Goal: Task Accomplishment & Management: Use online tool/utility

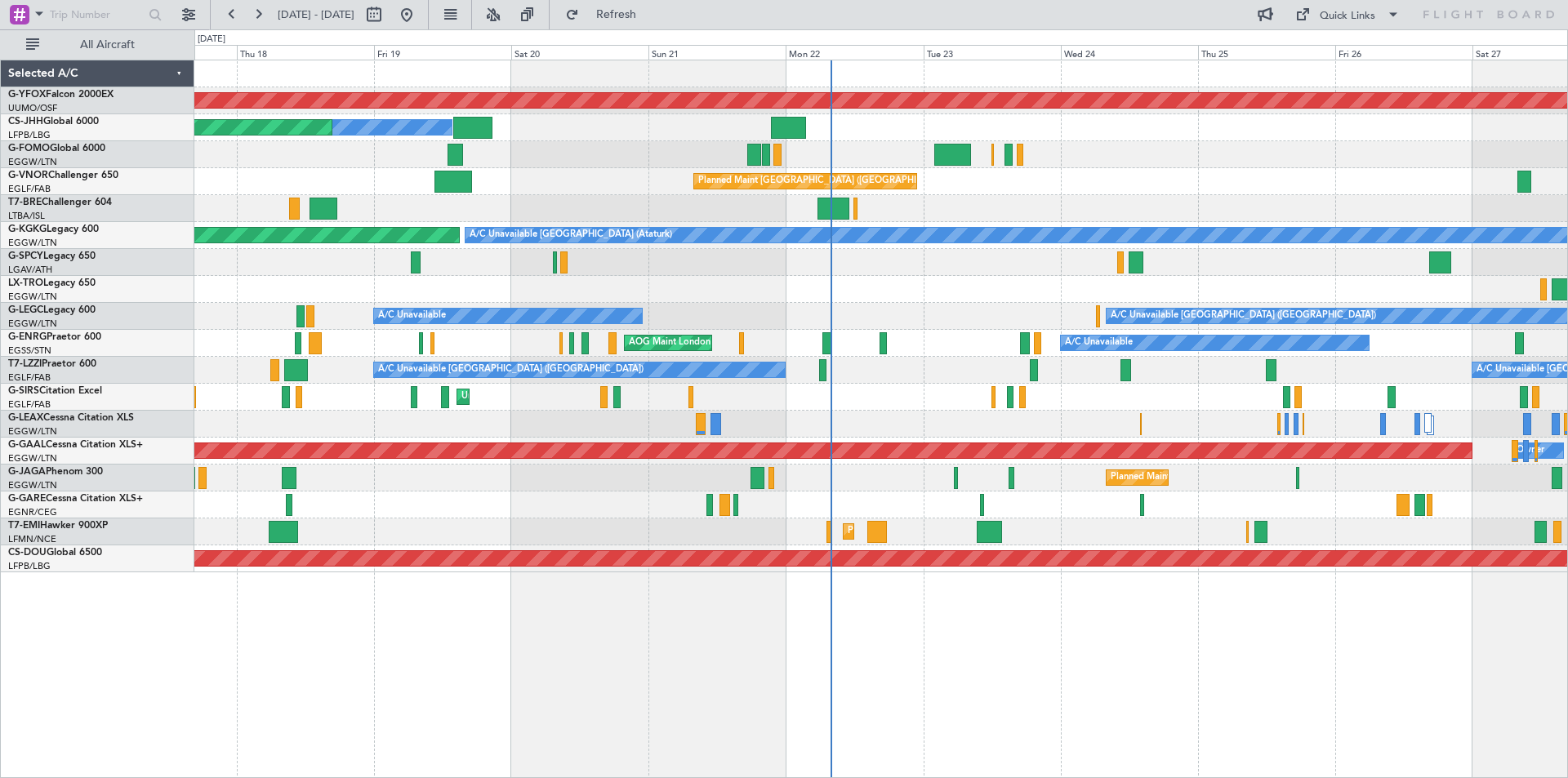
click at [907, 295] on div "Unplanned Maint [GEOGRAPHIC_DATA] ([PERSON_NAME] Intl)" at bounding box center [881, 290] width 1372 height 27
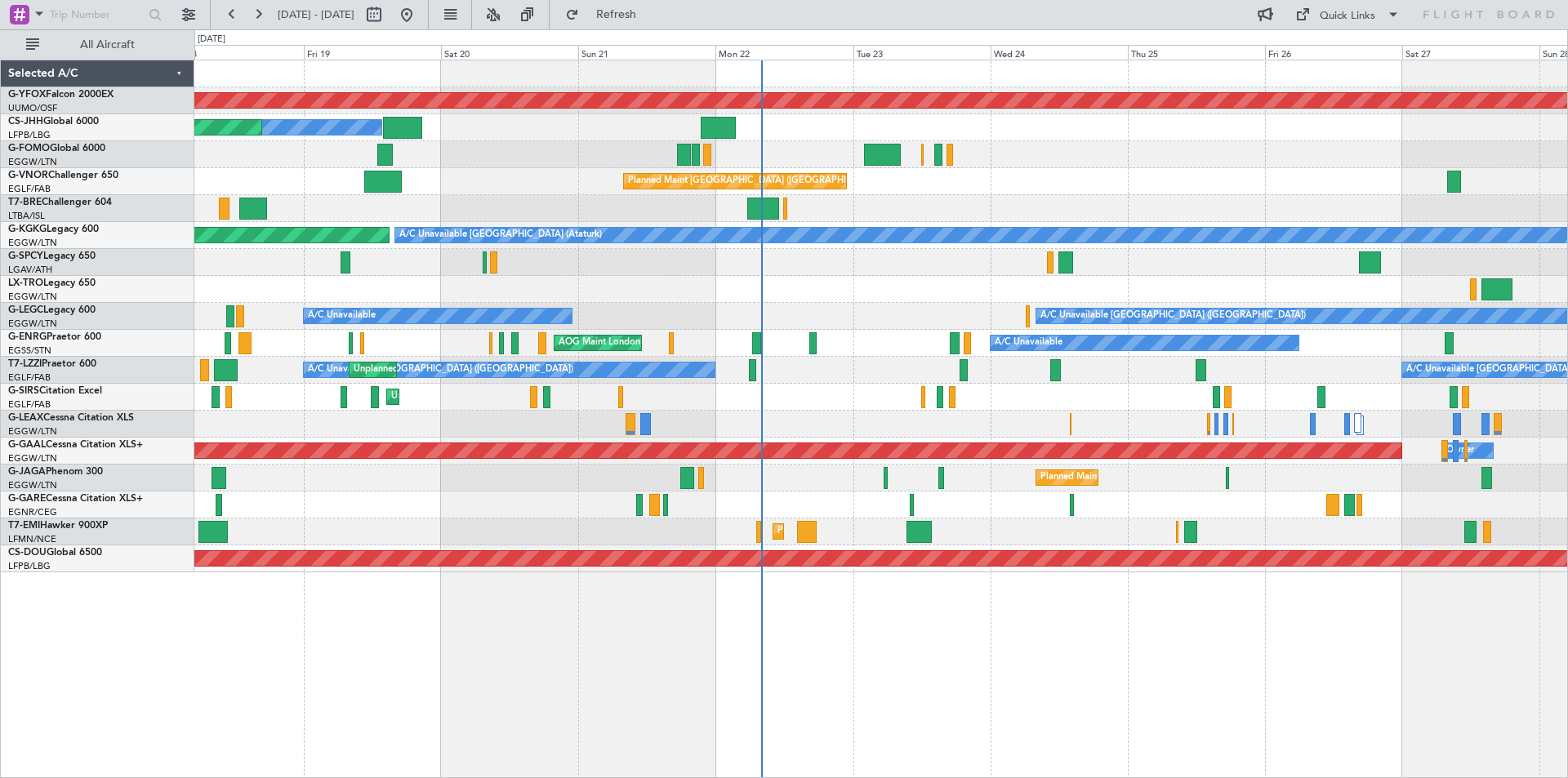
click at [1087, 189] on div "AOG Maint Ostafyevo Owner Planned Maint [GEOGRAPHIC_DATA] ([GEOGRAPHIC_DATA]) P…" at bounding box center [881, 316] width 1372 height 512
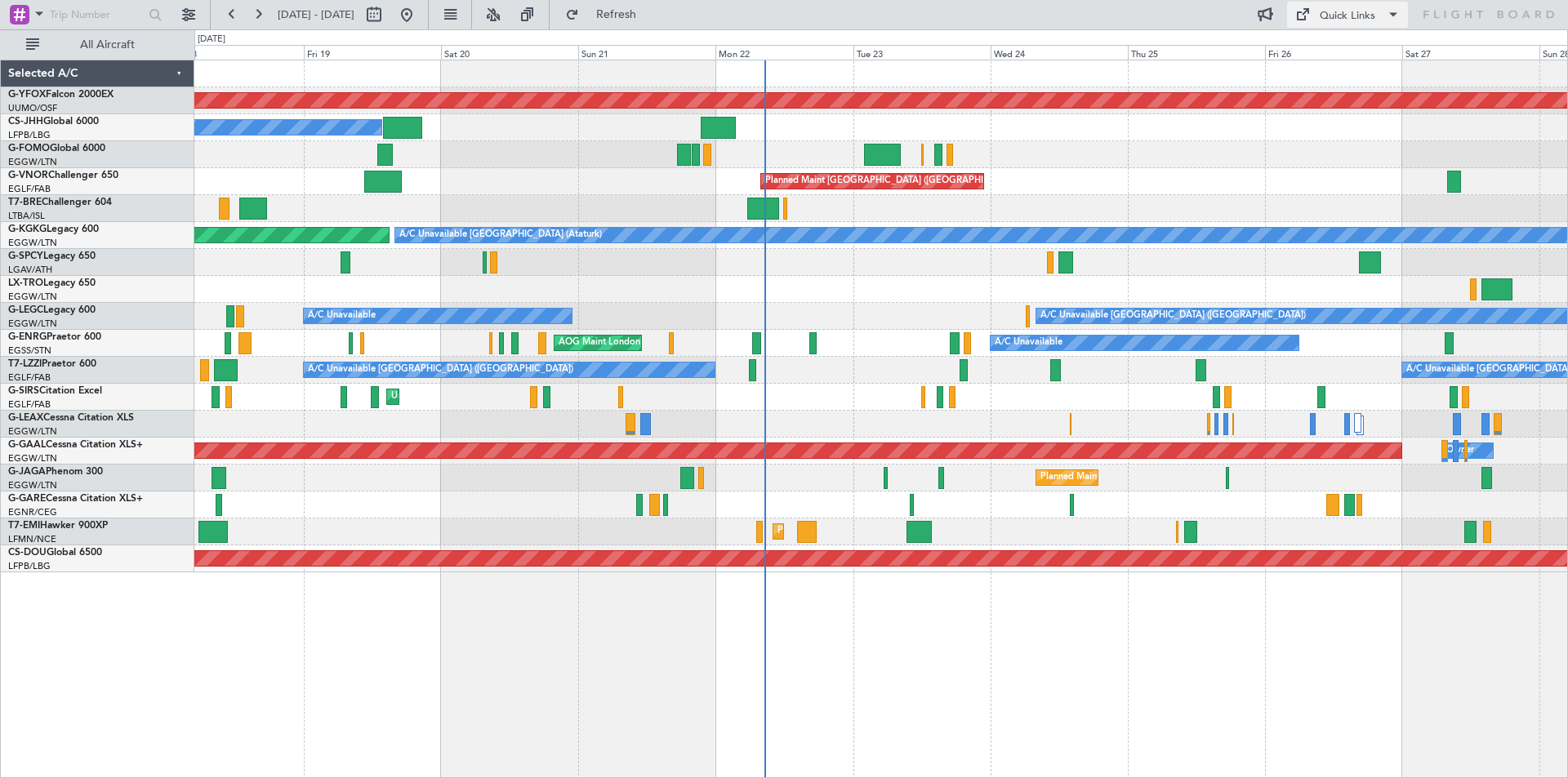
click at [1351, 11] on div "Quick Links" at bounding box center [1347, 16] width 55 height 16
click at [1340, 54] on button "Trip Builder" at bounding box center [1348, 54] width 123 height 39
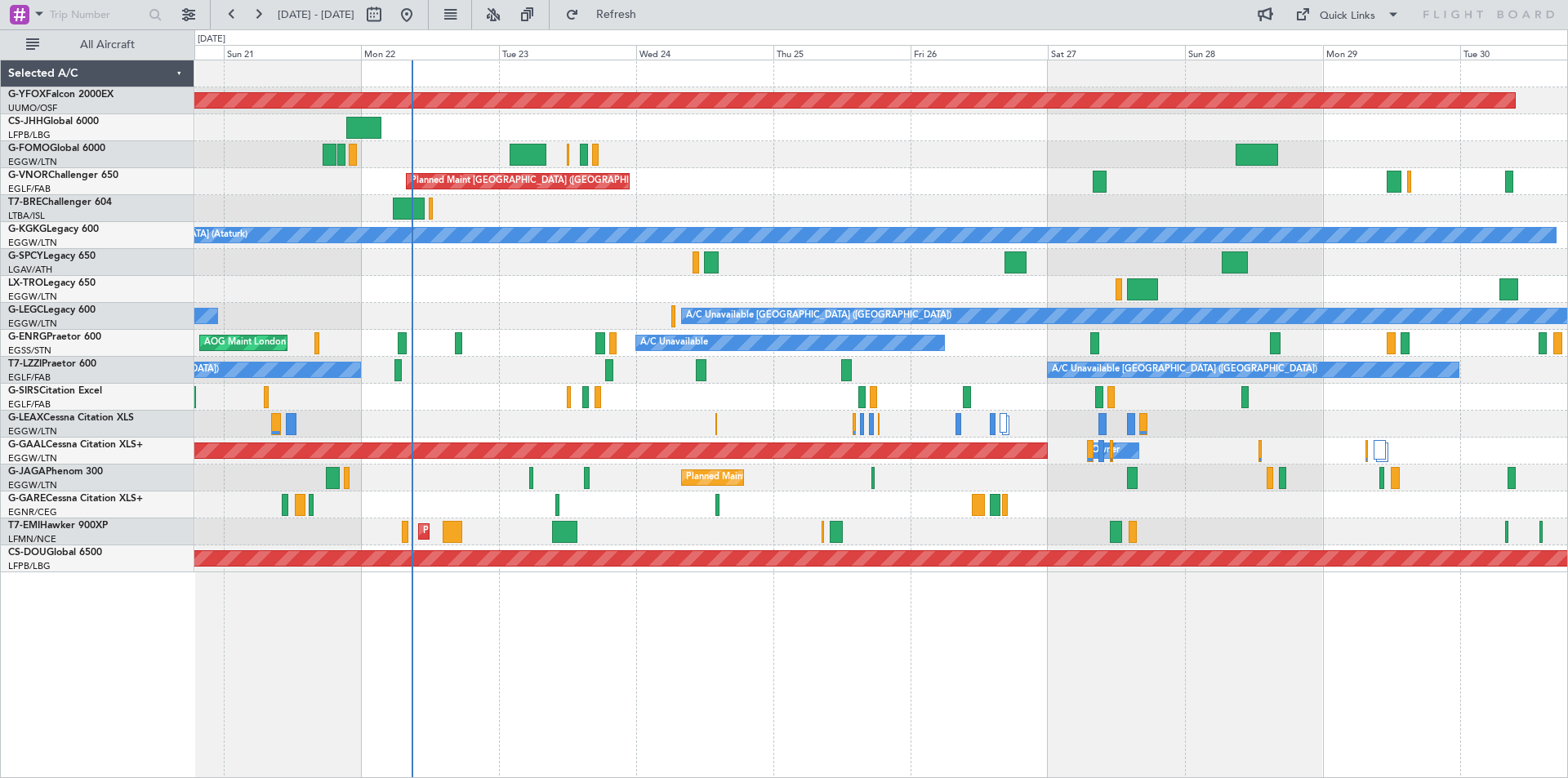
click at [931, 207] on div at bounding box center [881, 209] width 1372 height 27
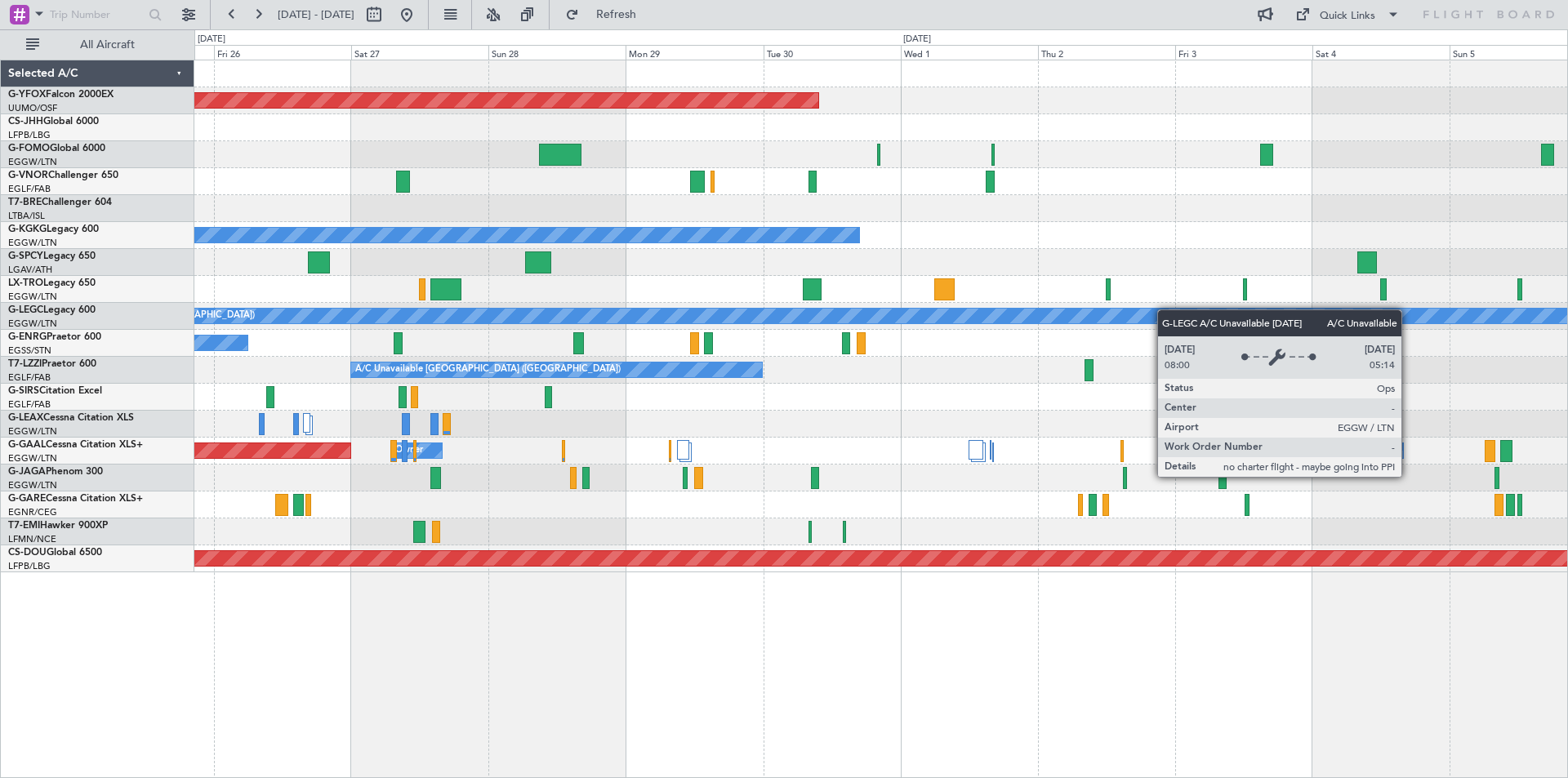
click at [575, 310] on div "AOG Maint Ostafyevo Planned Maint [GEOGRAPHIC_DATA] ([GEOGRAPHIC_DATA]) A/C Una…" at bounding box center [881, 316] width 1372 height 512
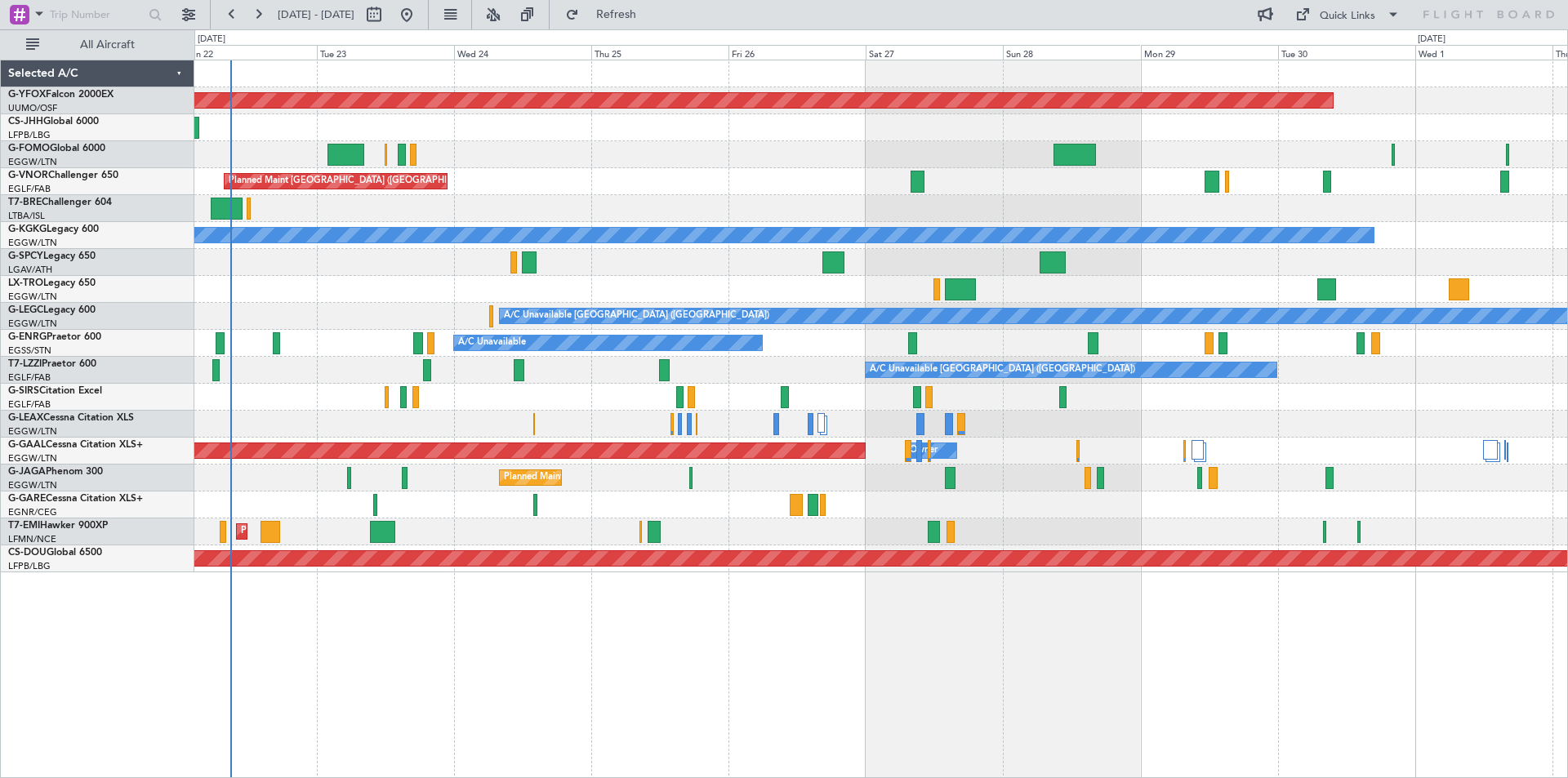
click at [1033, 462] on div "Planned Maint Dusseldorf Owner Owner" at bounding box center [881, 451] width 1372 height 27
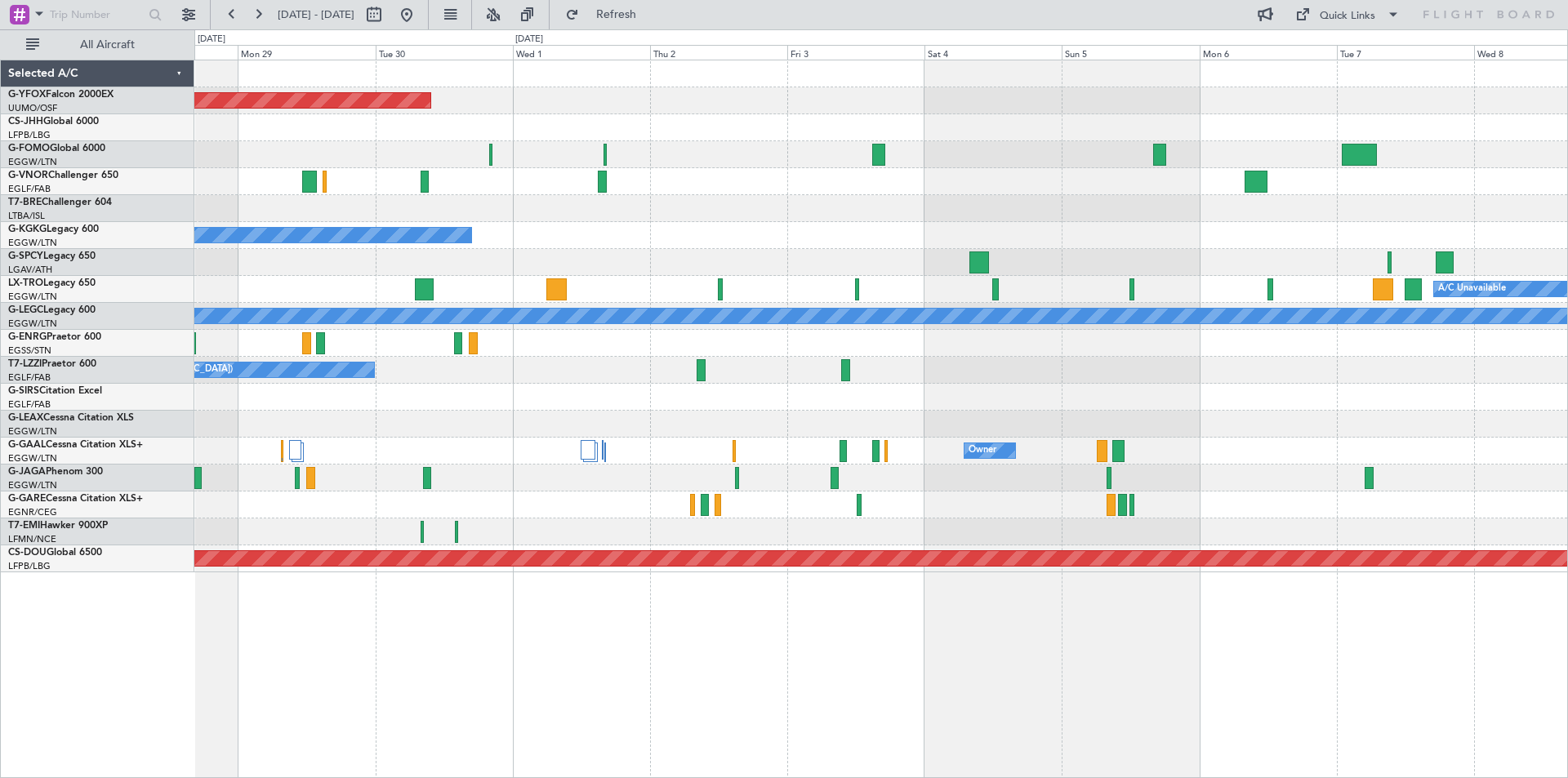
click at [361, 286] on div "A/C Unavailable" at bounding box center [881, 290] width 1372 height 27
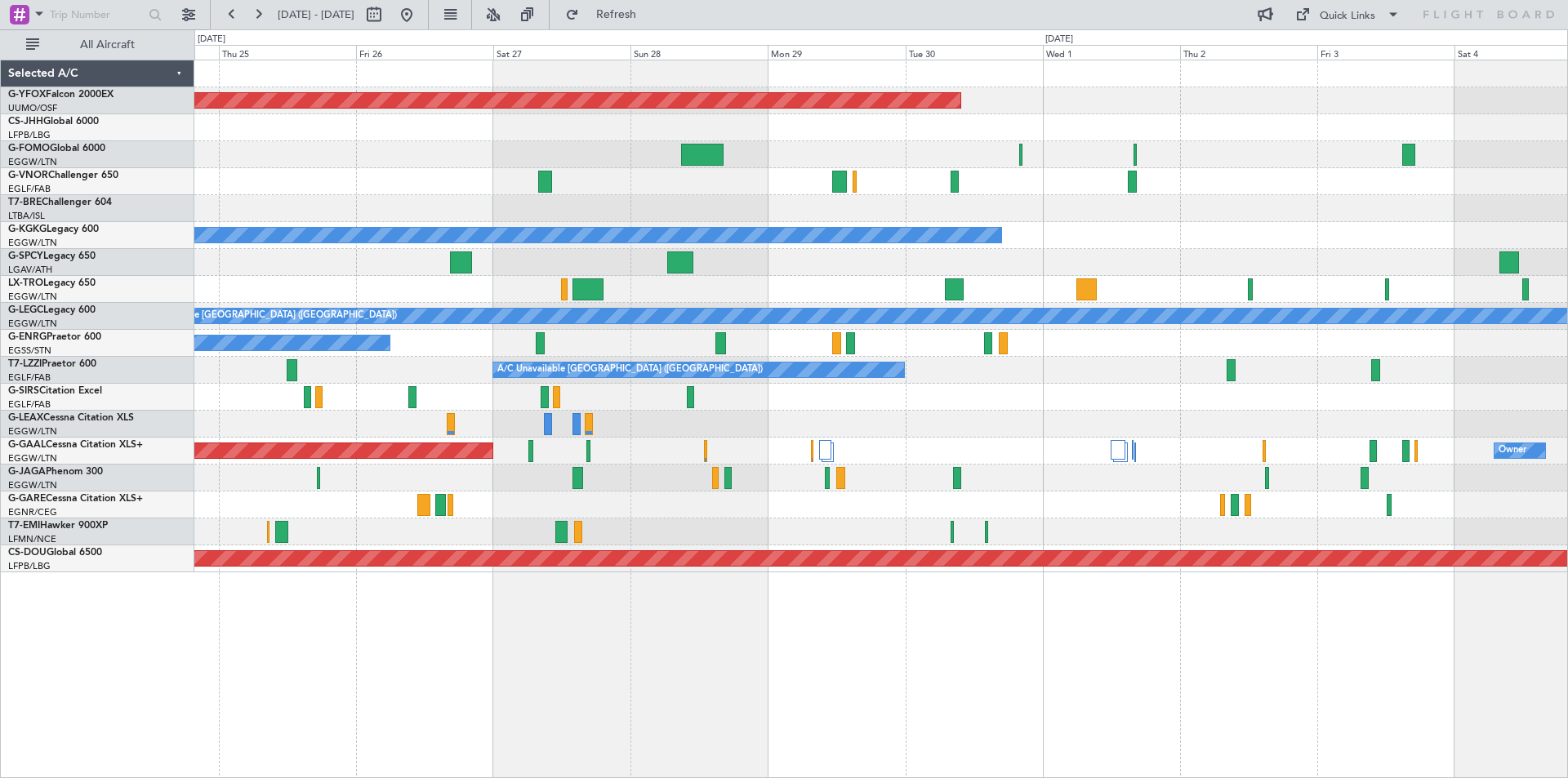
click at [1206, 343] on div "A/C Unavailable" at bounding box center [881, 343] width 1372 height 27
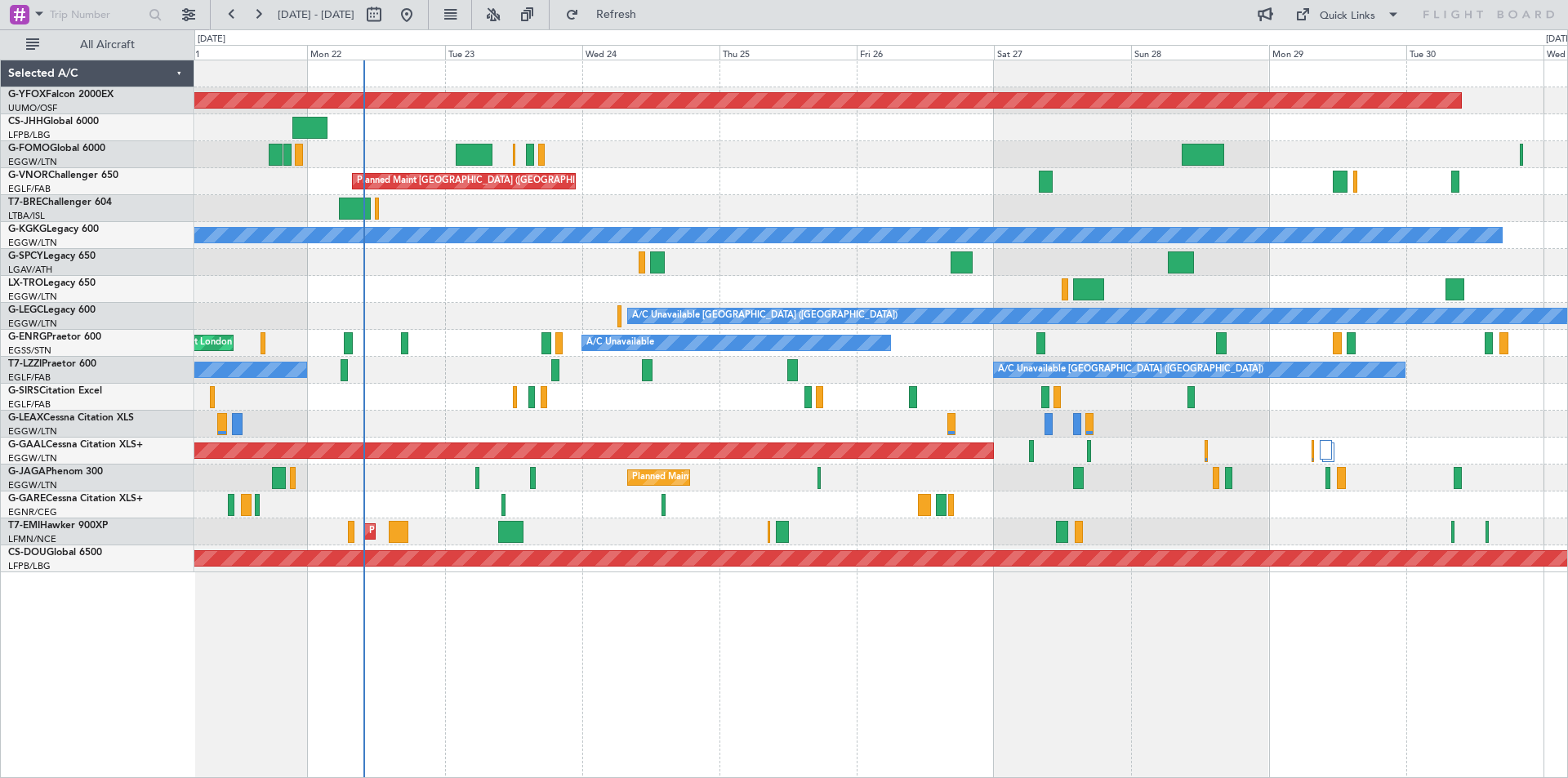
click at [978, 341] on div "A/C Unavailable AOG Maint [GEOGRAPHIC_DATA] ([GEOGRAPHIC_DATA])" at bounding box center [881, 343] width 1372 height 27
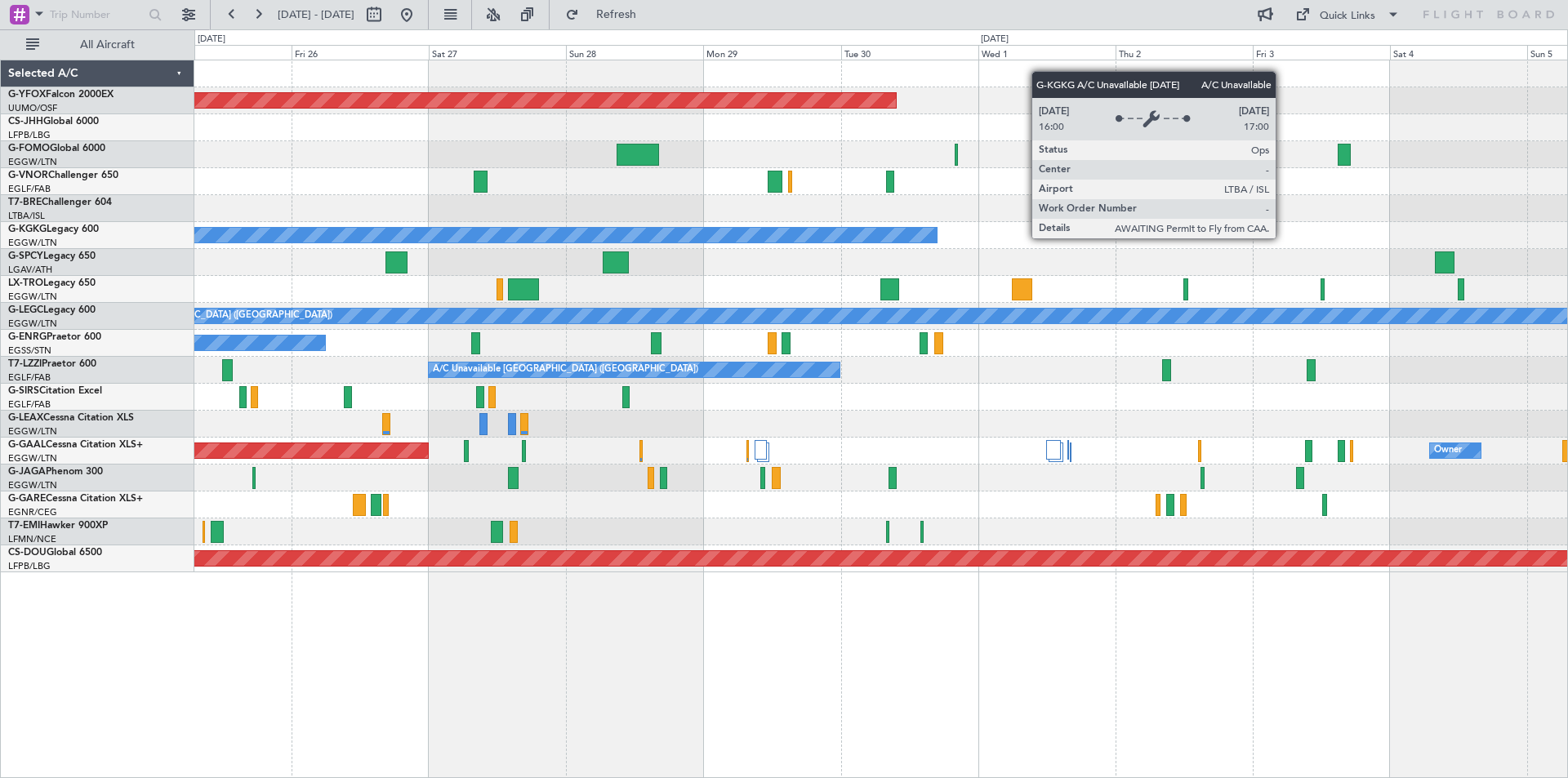
click at [412, 238] on div "A/C Unavailable [GEOGRAPHIC_DATA] (Ataturk)" at bounding box center [179, 235] width 1515 height 15
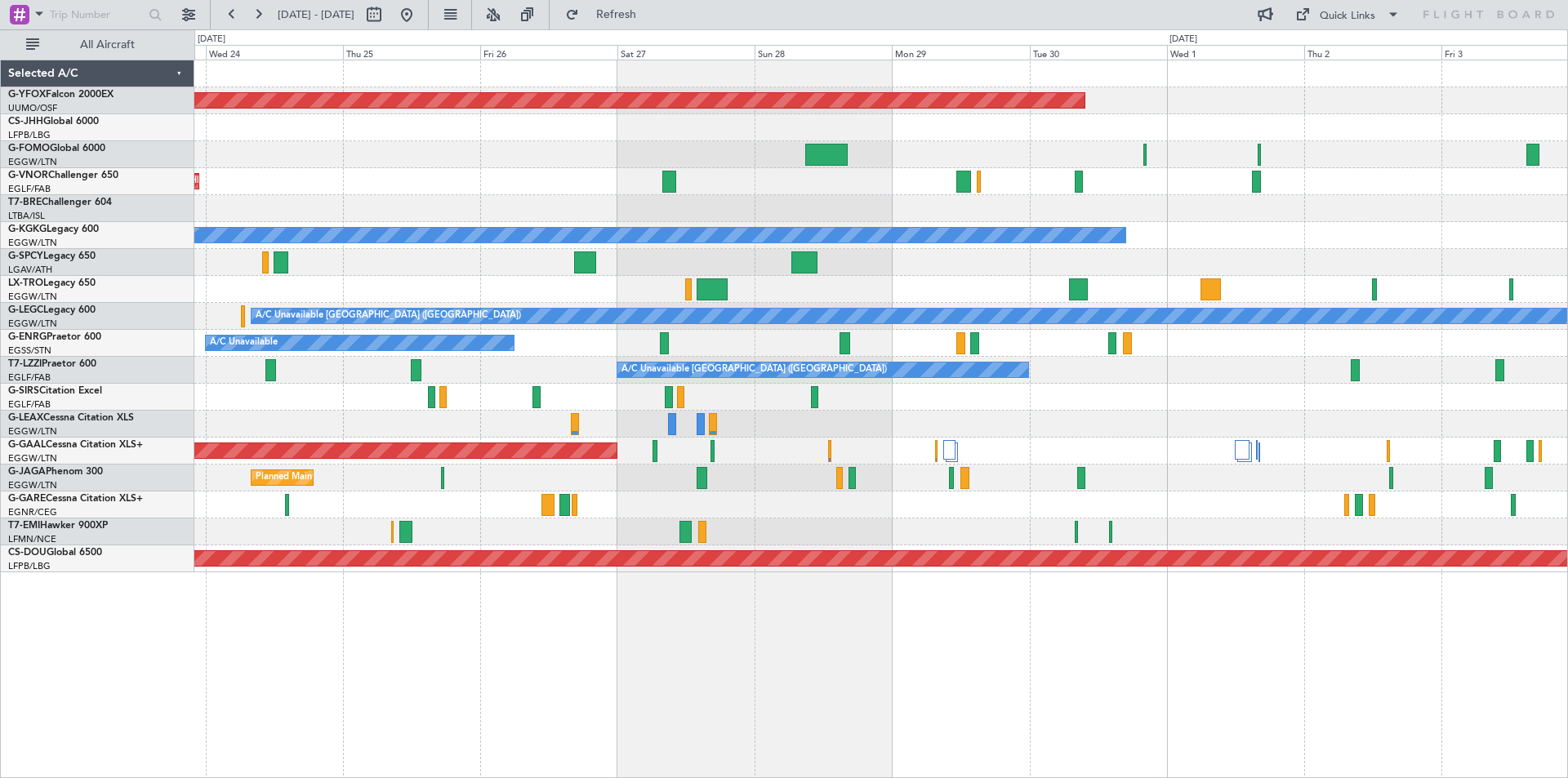
click at [1169, 188] on div "AOG Maint Ostafyevo Planned Maint [GEOGRAPHIC_DATA] ([GEOGRAPHIC_DATA]) A/C Una…" at bounding box center [881, 316] width 1372 height 512
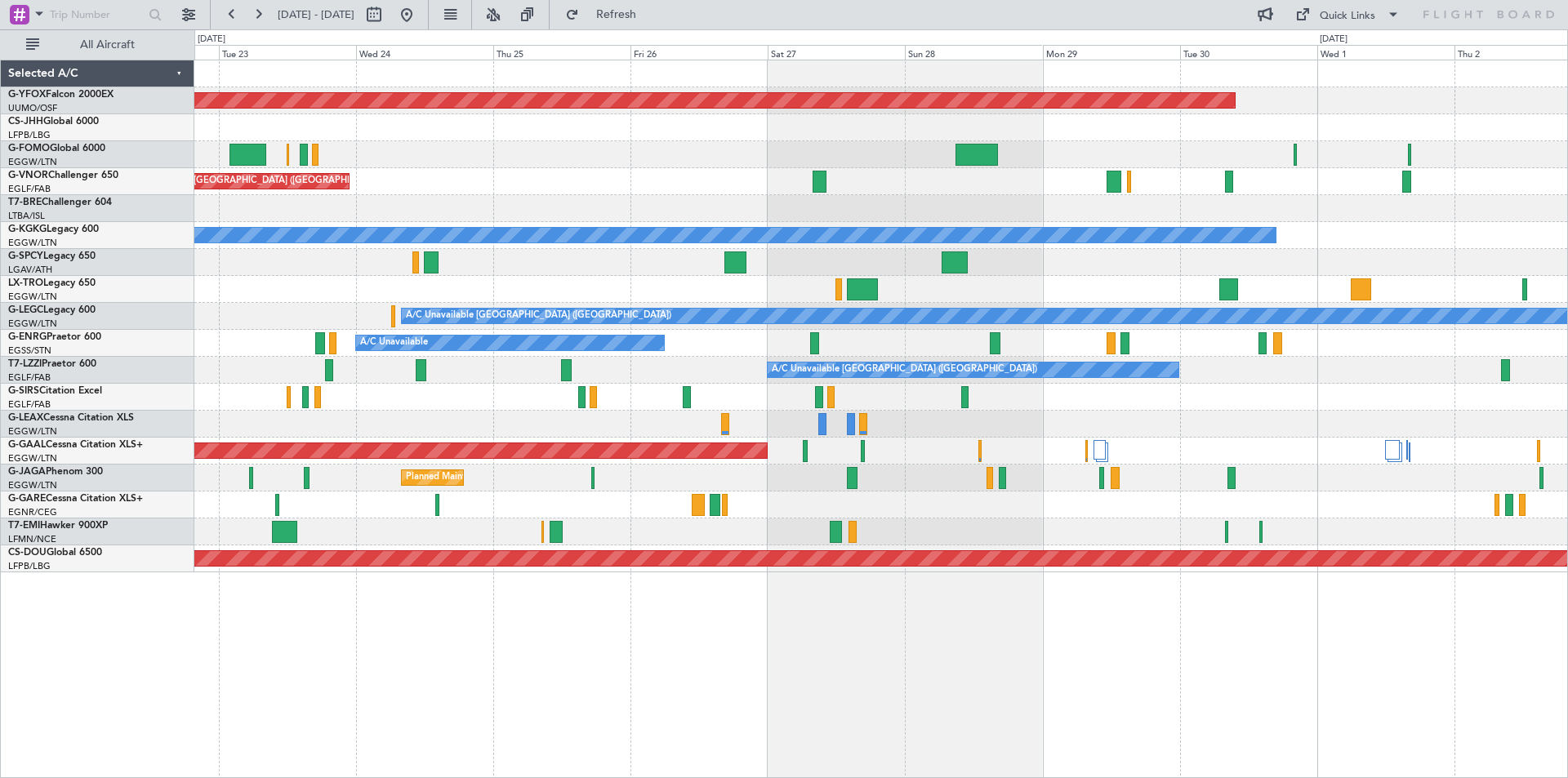
click at [907, 474] on div "AOG Maint Ostafyevo Planned Maint [GEOGRAPHIC_DATA] ([GEOGRAPHIC_DATA]) A/C Una…" at bounding box center [881, 316] width 1372 height 512
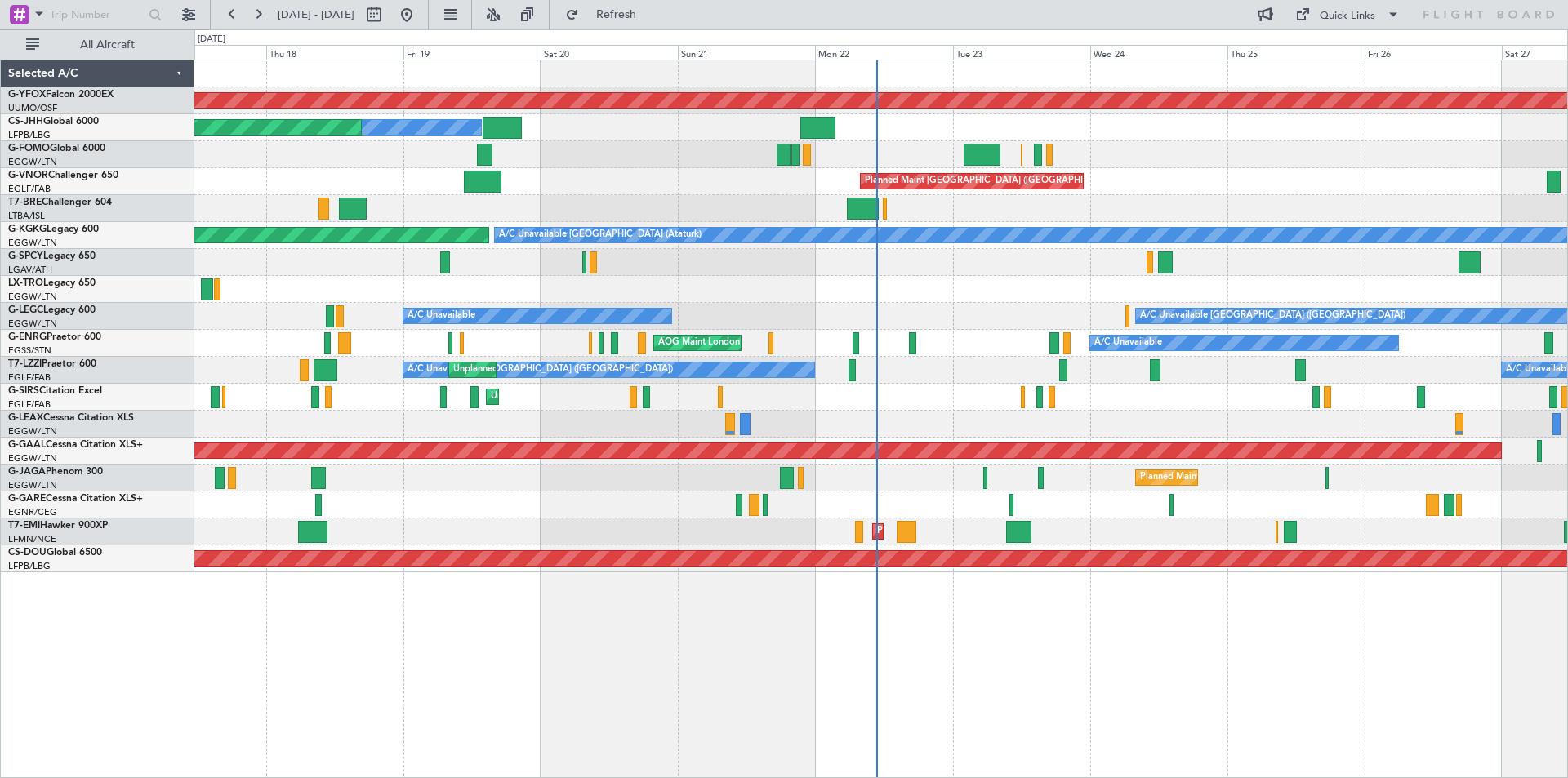
click at [1215, 362] on div "A/C Unavailable [GEOGRAPHIC_DATA] ([GEOGRAPHIC_DATA]) A/C Unavailable [GEOGRAPH…" at bounding box center [881, 370] width 1372 height 27
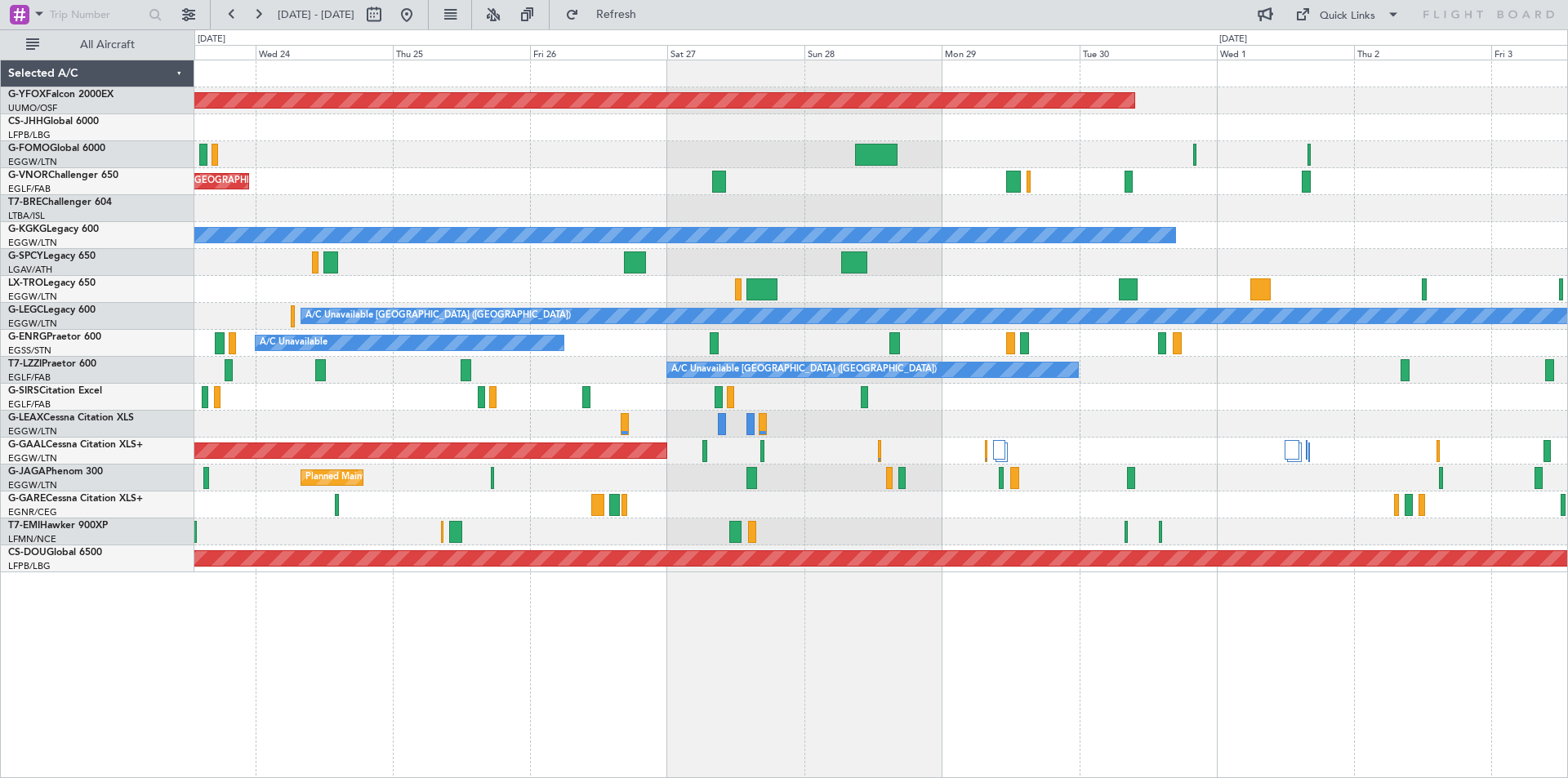
click at [401, 351] on div "A/C Unavailable AOG Maint [GEOGRAPHIC_DATA] ([GEOGRAPHIC_DATA])" at bounding box center [881, 343] width 1372 height 27
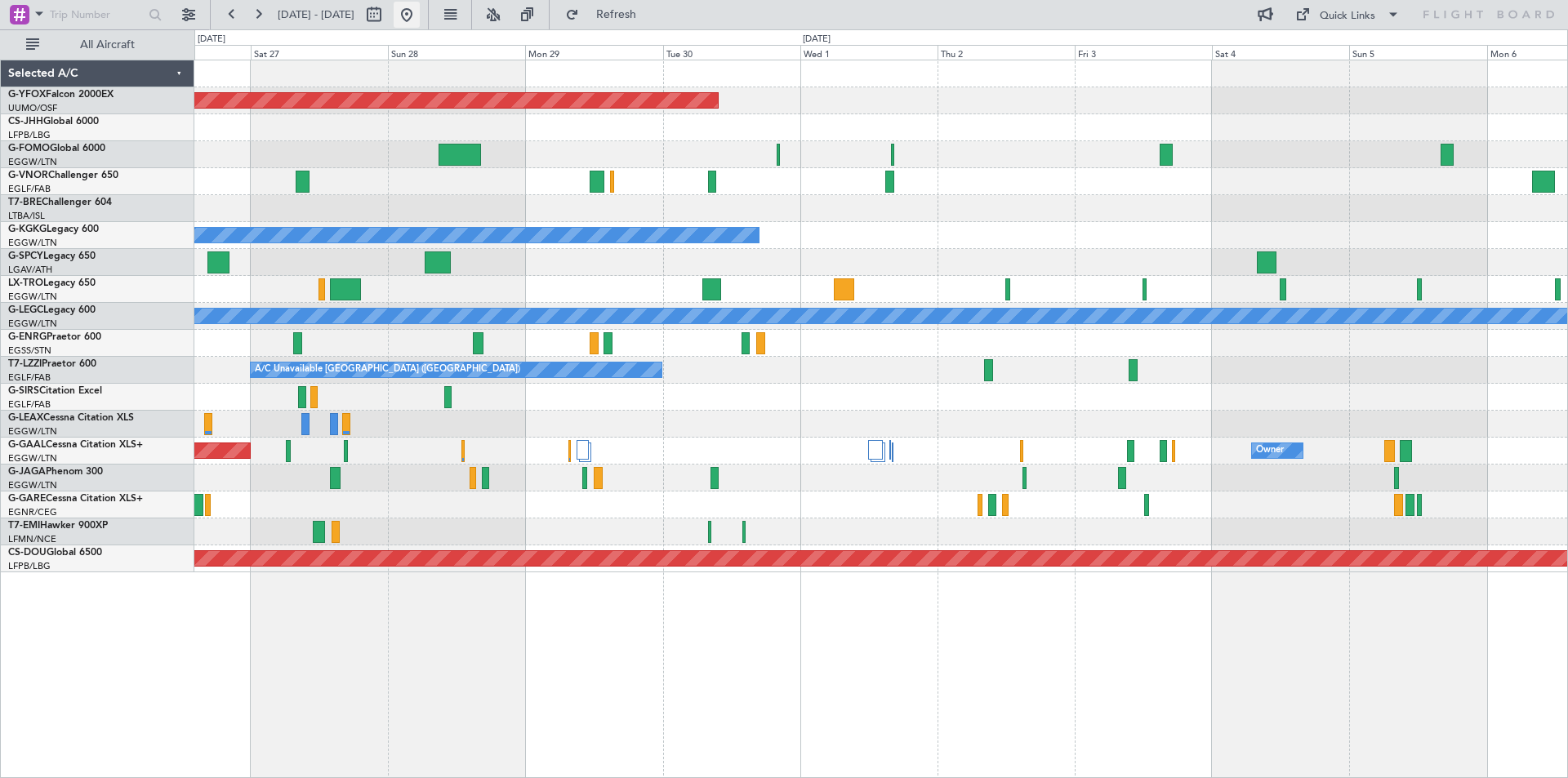
click at [420, 10] on button at bounding box center [406, 14] width 26 height 26
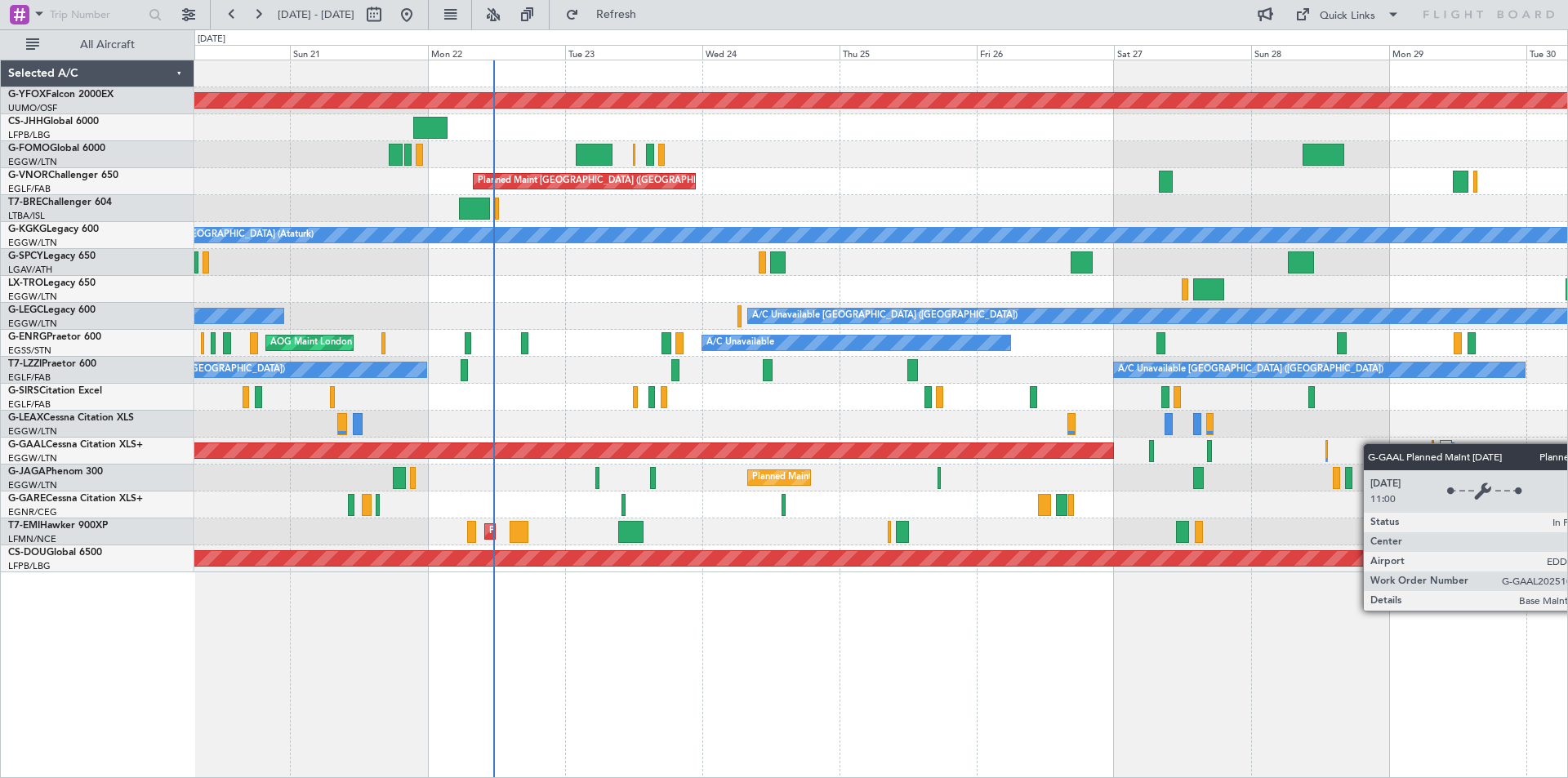
click at [995, 446] on div "Planned Maint Dusseldorf" at bounding box center [881, 451] width 1372 height 27
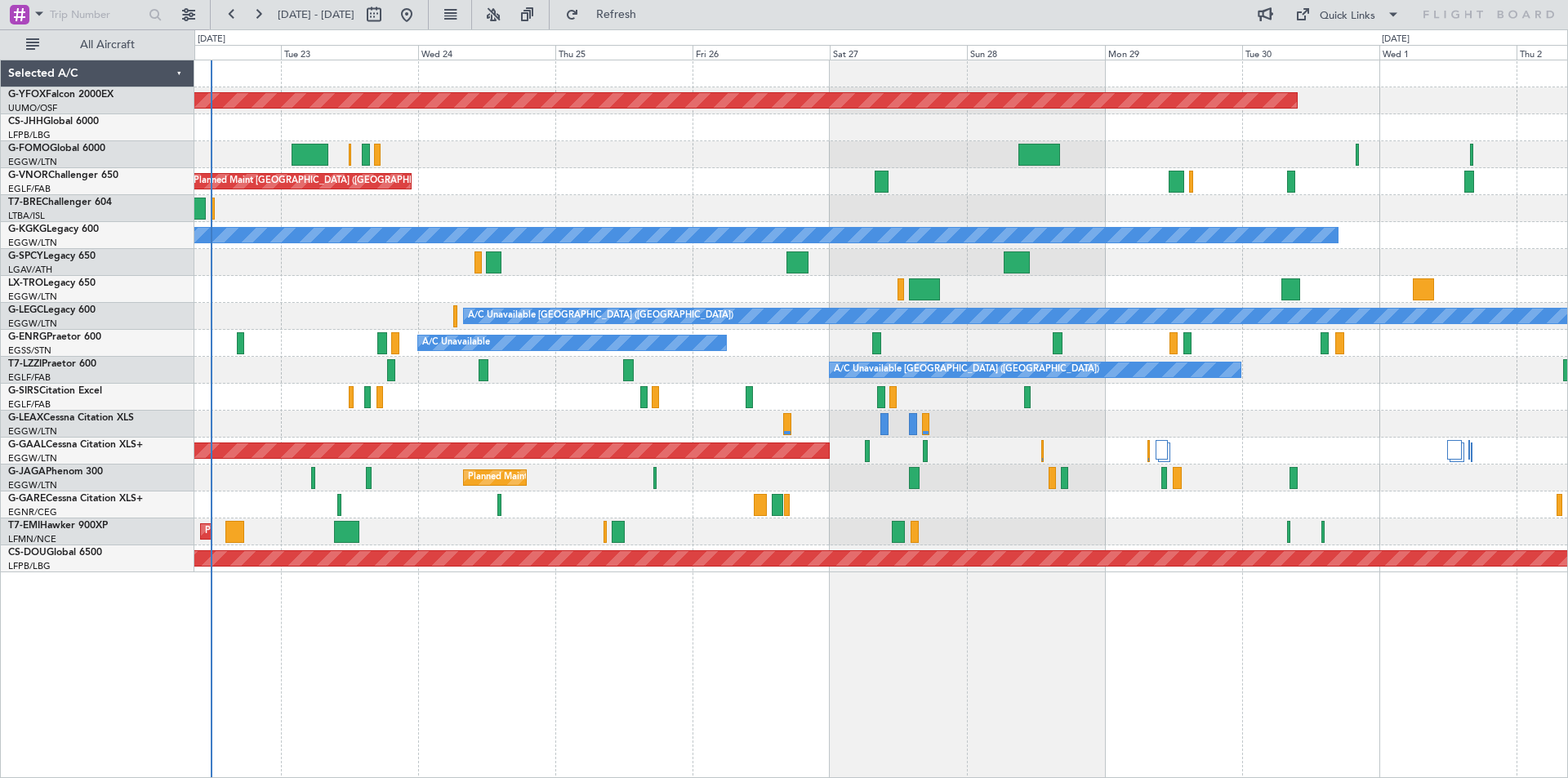
click at [1034, 382] on div "A/C Unavailable [GEOGRAPHIC_DATA] ([GEOGRAPHIC_DATA]) A/C Unavailable [GEOGRAPH…" at bounding box center [881, 370] width 1372 height 27
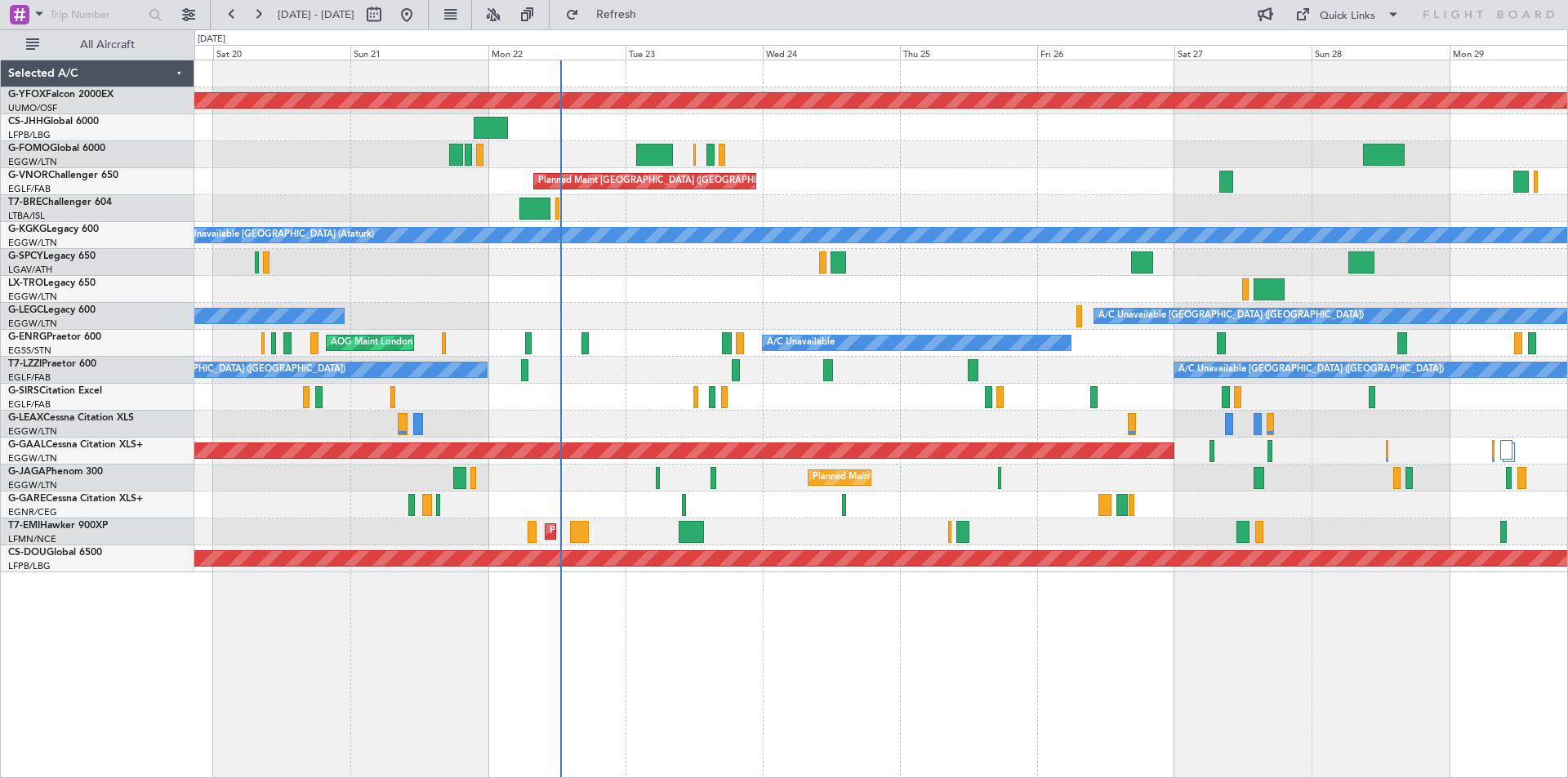
click at [708, 286] on div "AOG Maint Ostafyevo Planned Maint [GEOGRAPHIC_DATA] ([GEOGRAPHIC_DATA]) Owner P…" at bounding box center [881, 316] width 1372 height 512
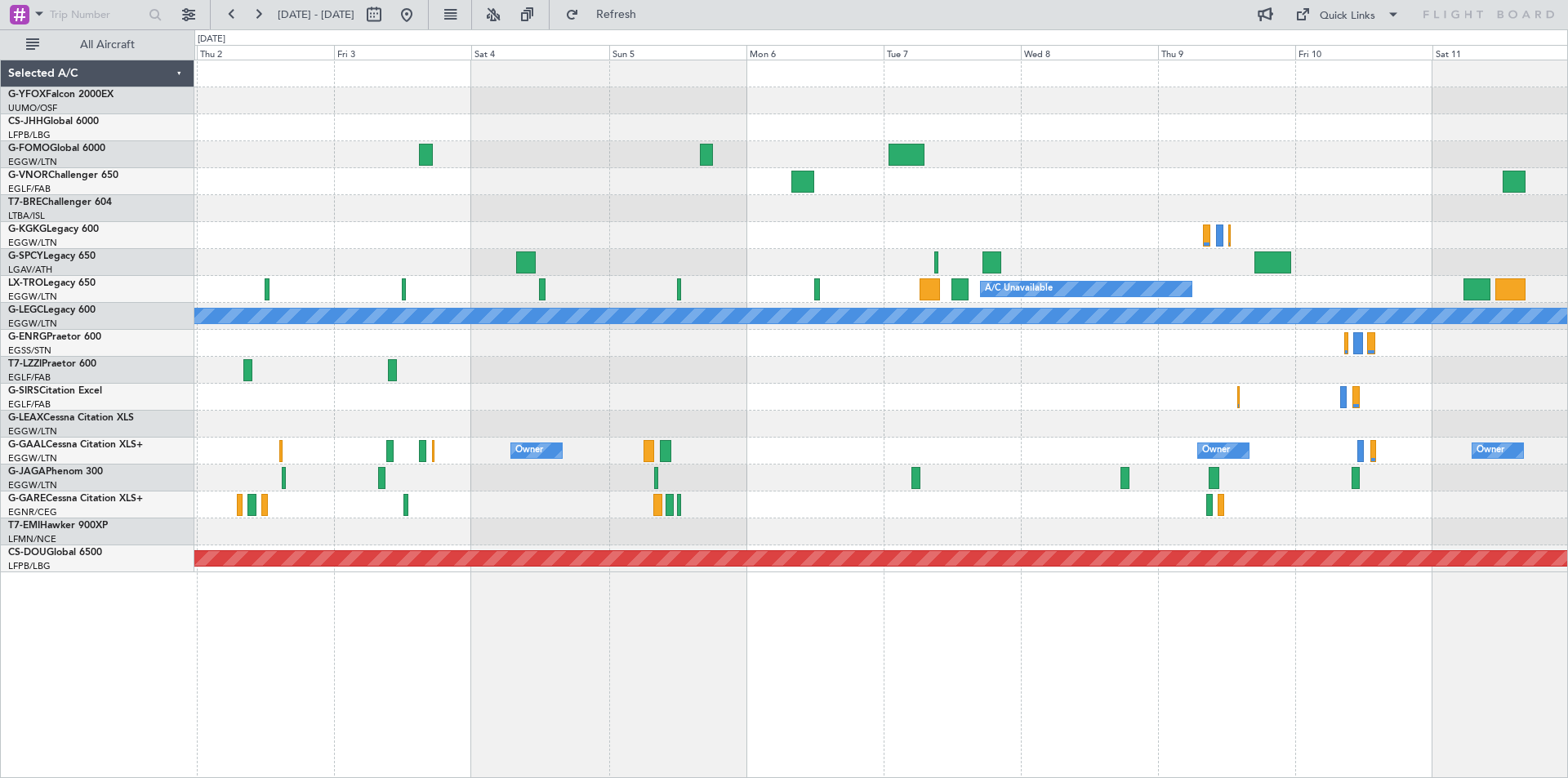
click at [0, 318] on html "[DATE] - [DATE] Refresh Quick Links All Aircraft AOG Maint Ostafyevo A/C Unavai…" at bounding box center [784, 389] width 1568 height 778
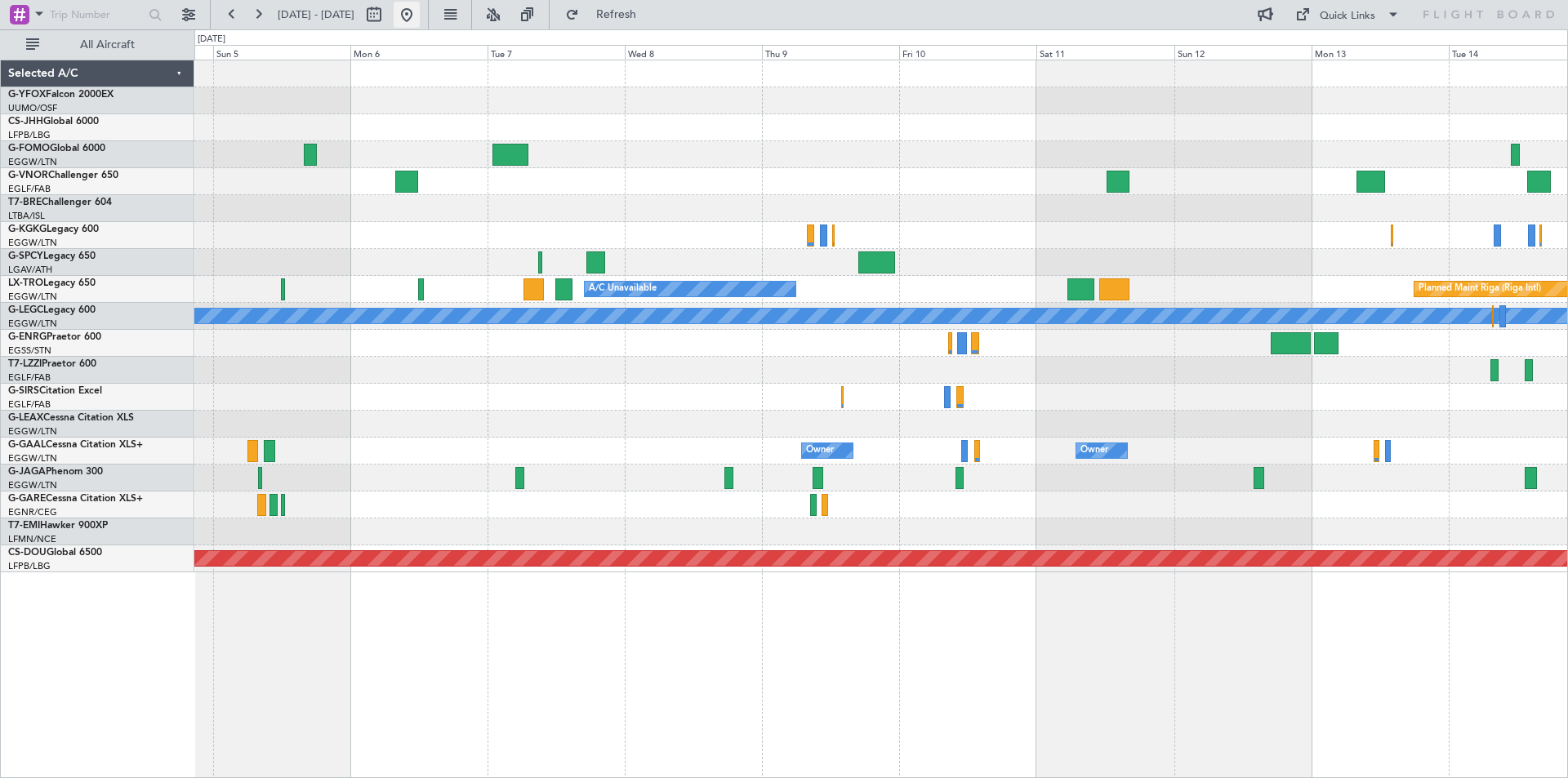
click at [420, 12] on button at bounding box center [406, 14] width 26 height 26
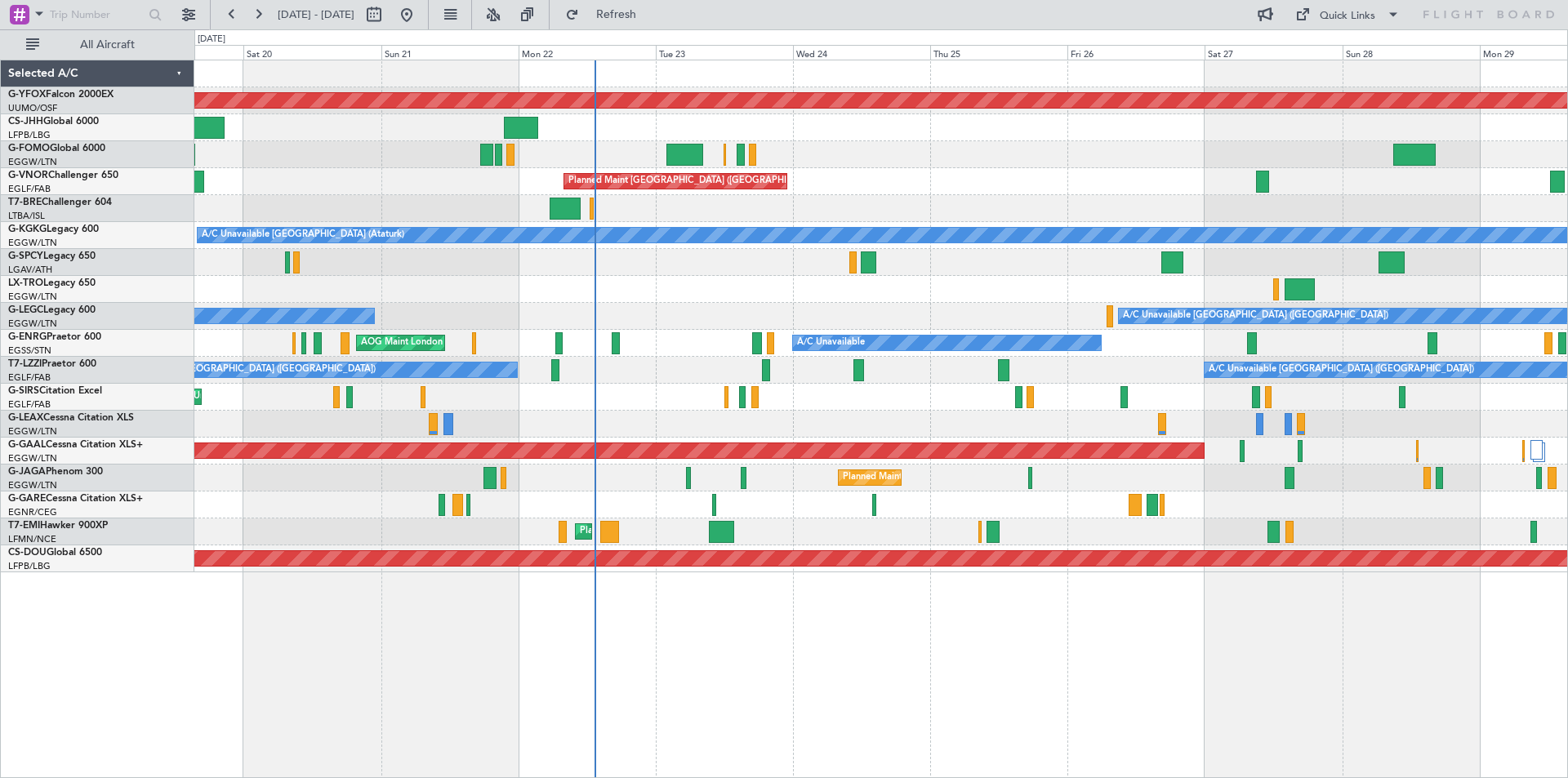
click at [815, 439] on div "AOG Maint Ostafyevo Planned Maint [GEOGRAPHIC_DATA] ([GEOGRAPHIC_DATA]) Owner P…" at bounding box center [881, 316] width 1372 height 512
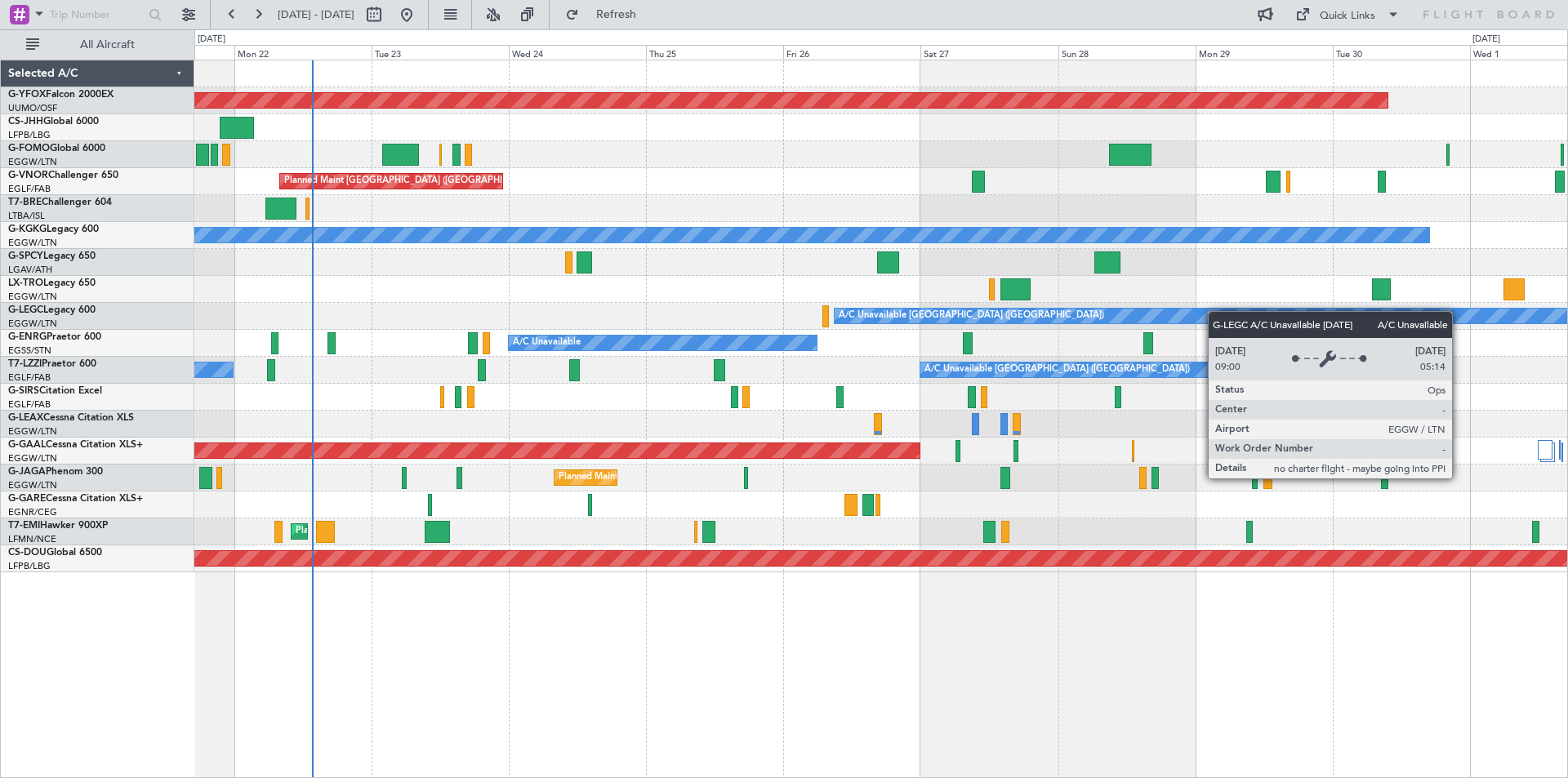
click at [972, 316] on div "A/C Unavailable [GEOGRAPHIC_DATA] ([GEOGRAPHIC_DATA]) A/C Unavailable" at bounding box center [881, 316] width 1372 height 27
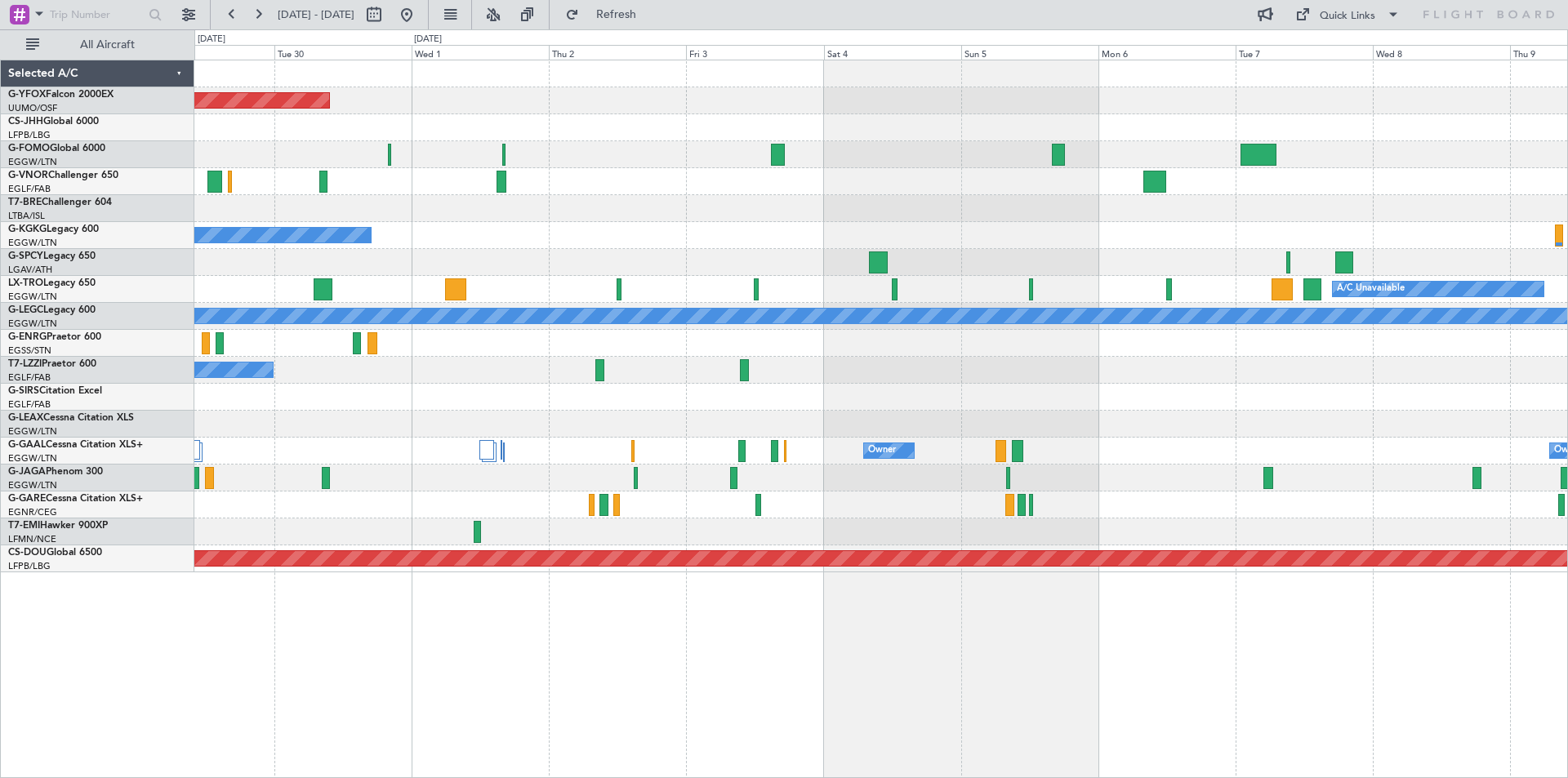
click at [101, 277] on div "AOG Maint Ostafyevo A/C Unavailable [GEOGRAPHIC_DATA] (Ataturk) A/C Unavailable…" at bounding box center [784, 404] width 1568 height 749
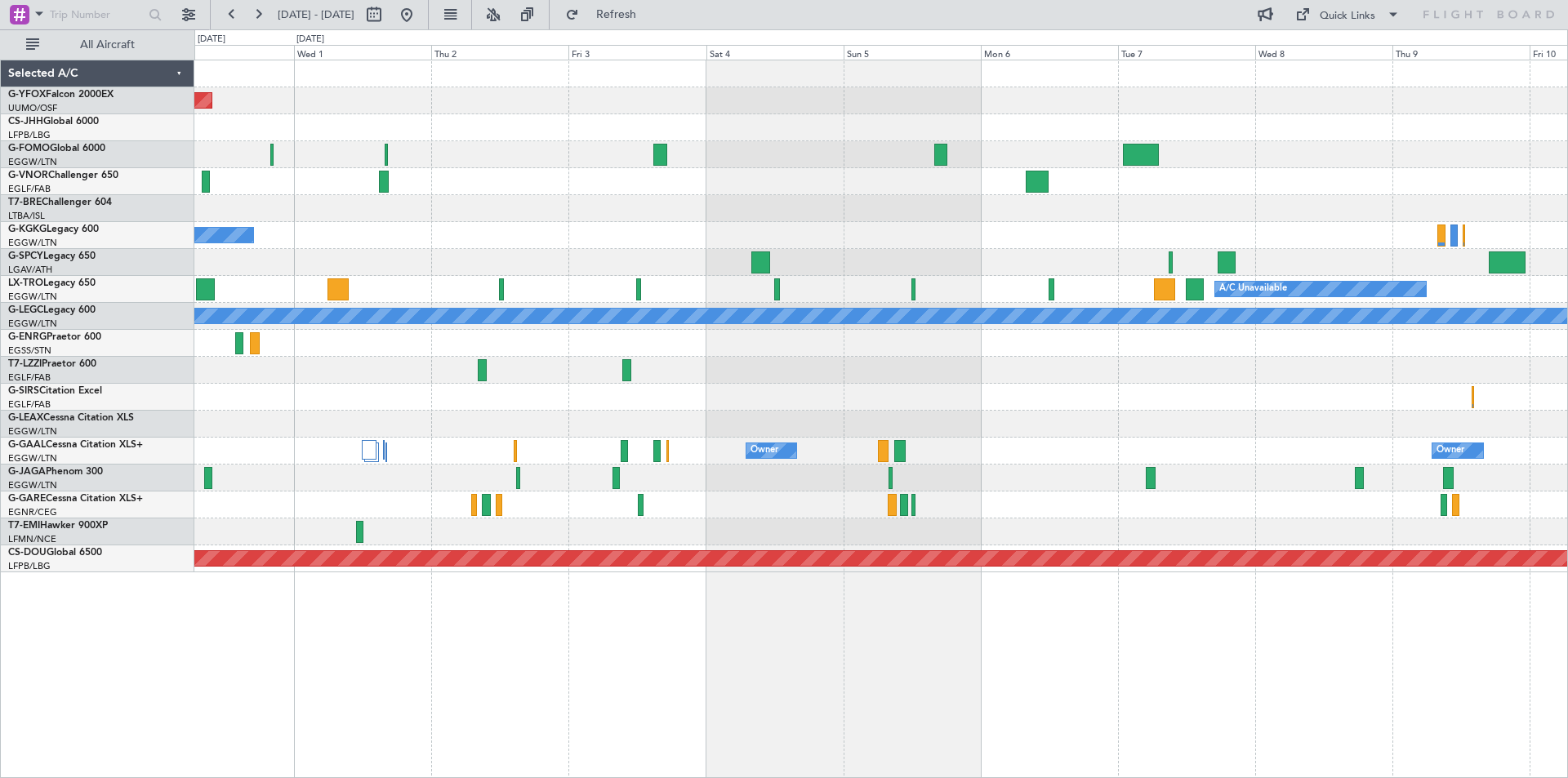
click at [1034, 340] on div "AOG Maint Ostafyevo A/C Unavailable [GEOGRAPHIC_DATA] (Ataturk) A/C Unavailable…" at bounding box center [881, 316] width 1372 height 512
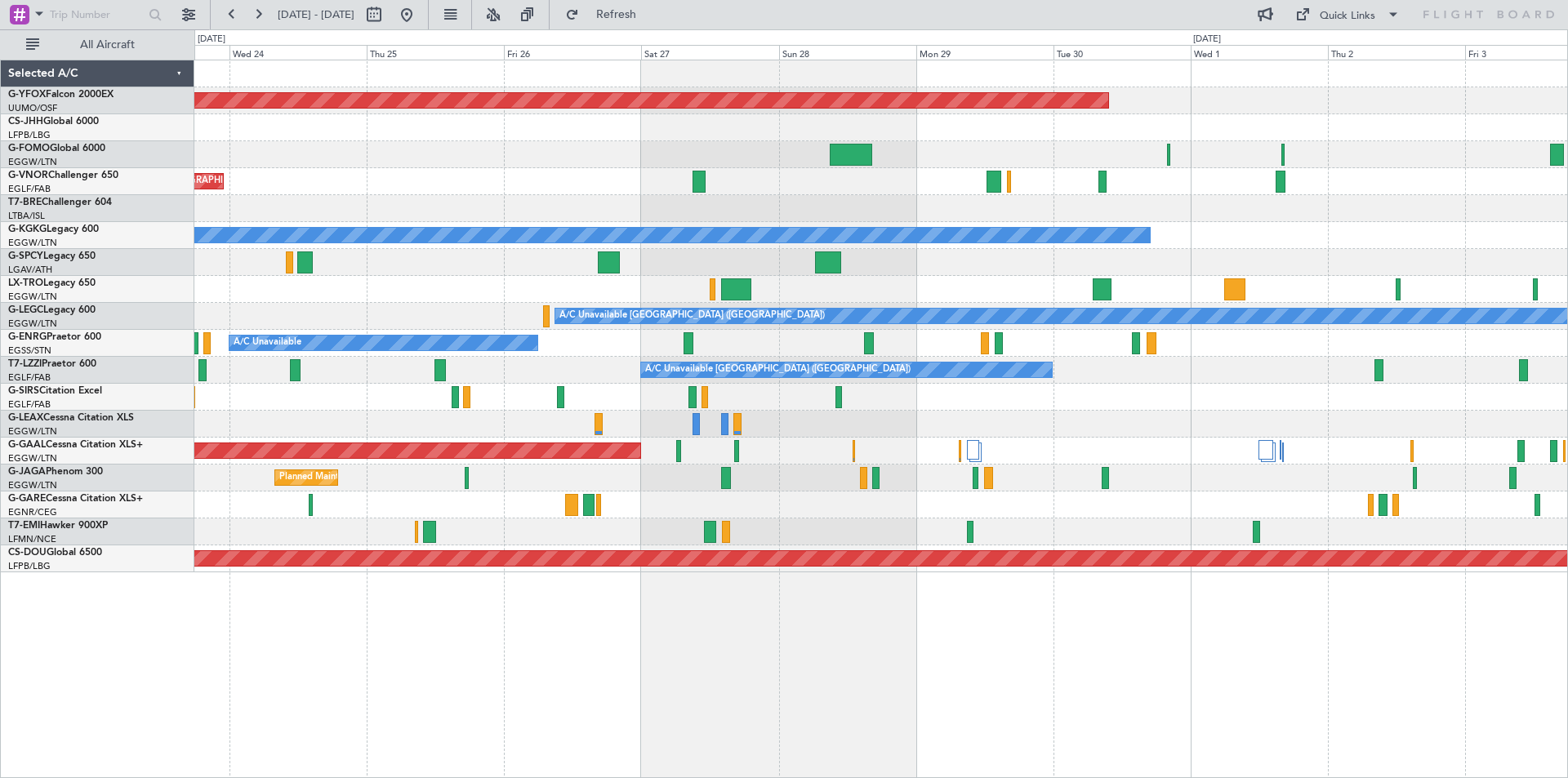
click at [1217, 365] on div "A/C Unavailable [GEOGRAPHIC_DATA] ([GEOGRAPHIC_DATA]) A/C Unavailable [GEOGRAPH…" at bounding box center [881, 370] width 1372 height 27
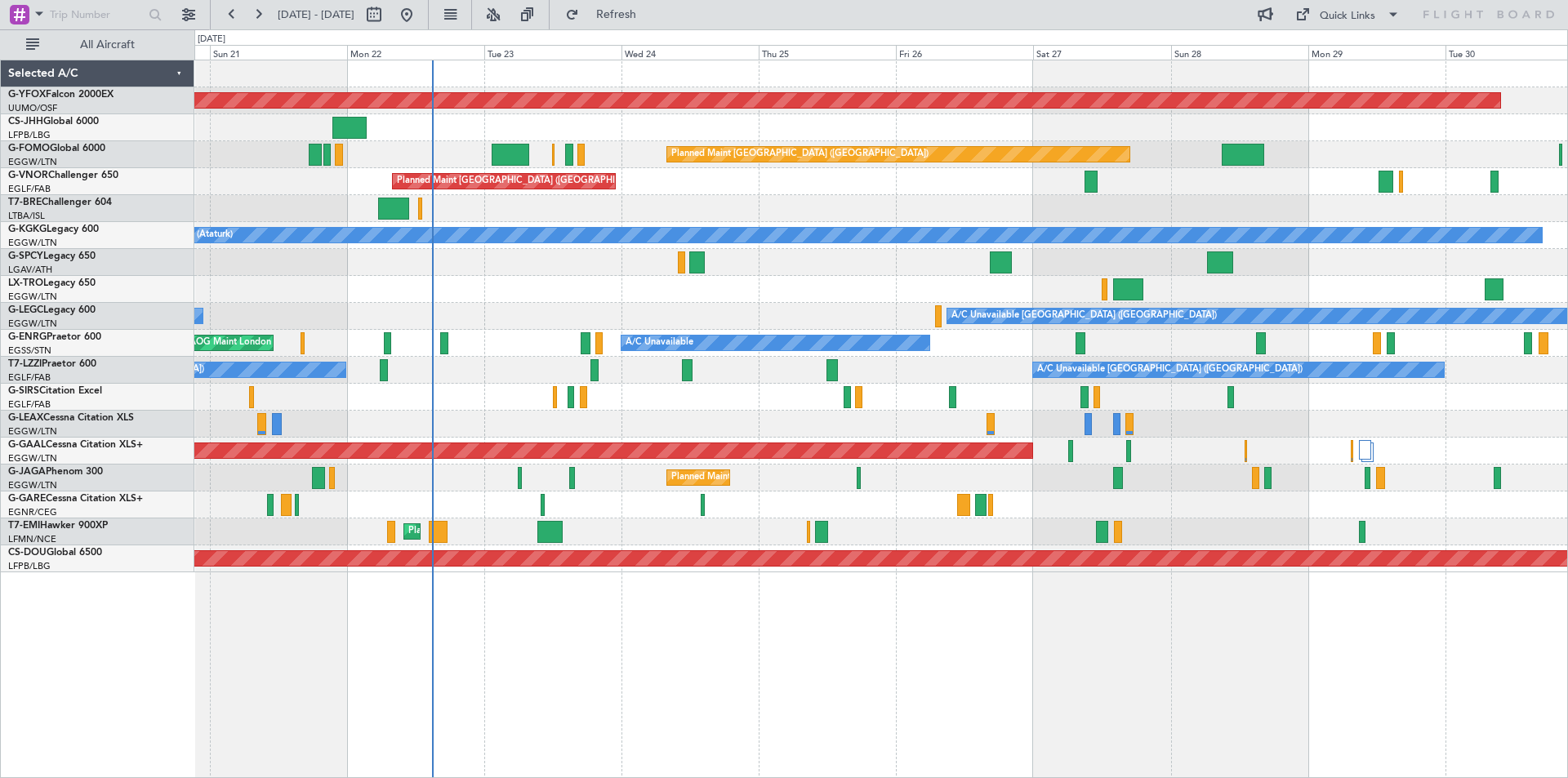
click at [1145, 474] on div "Planned Maint [GEOGRAPHIC_DATA] ([GEOGRAPHIC_DATA])" at bounding box center [881, 478] width 1372 height 27
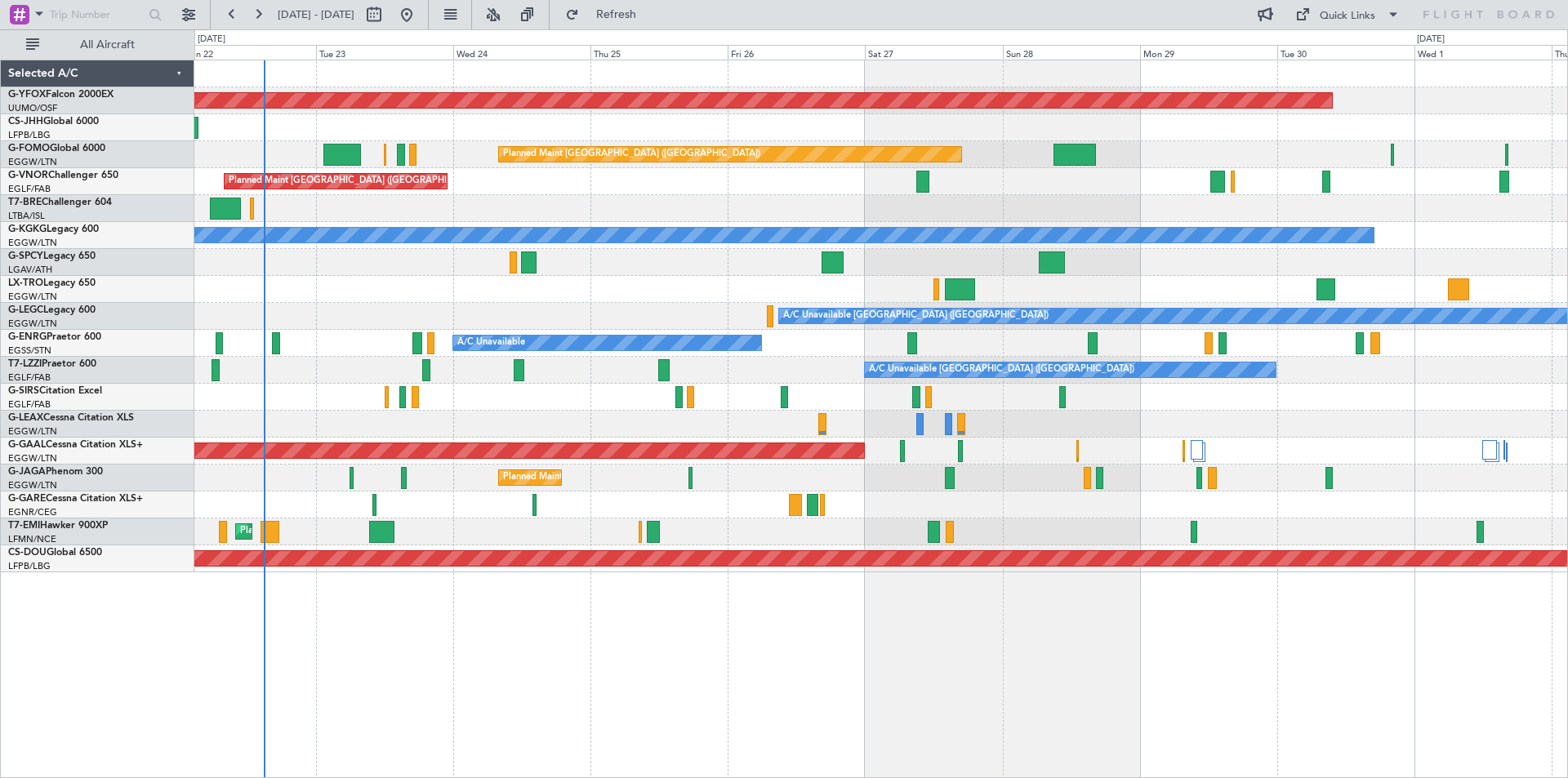
click at [1292, 395] on div "AOG Maint Ostafyevo Planned Maint [GEOGRAPHIC_DATA] ([GEOGRAPHIC_DATA]) Planned…" at bounding box center [881, 316] width 1372 height 512
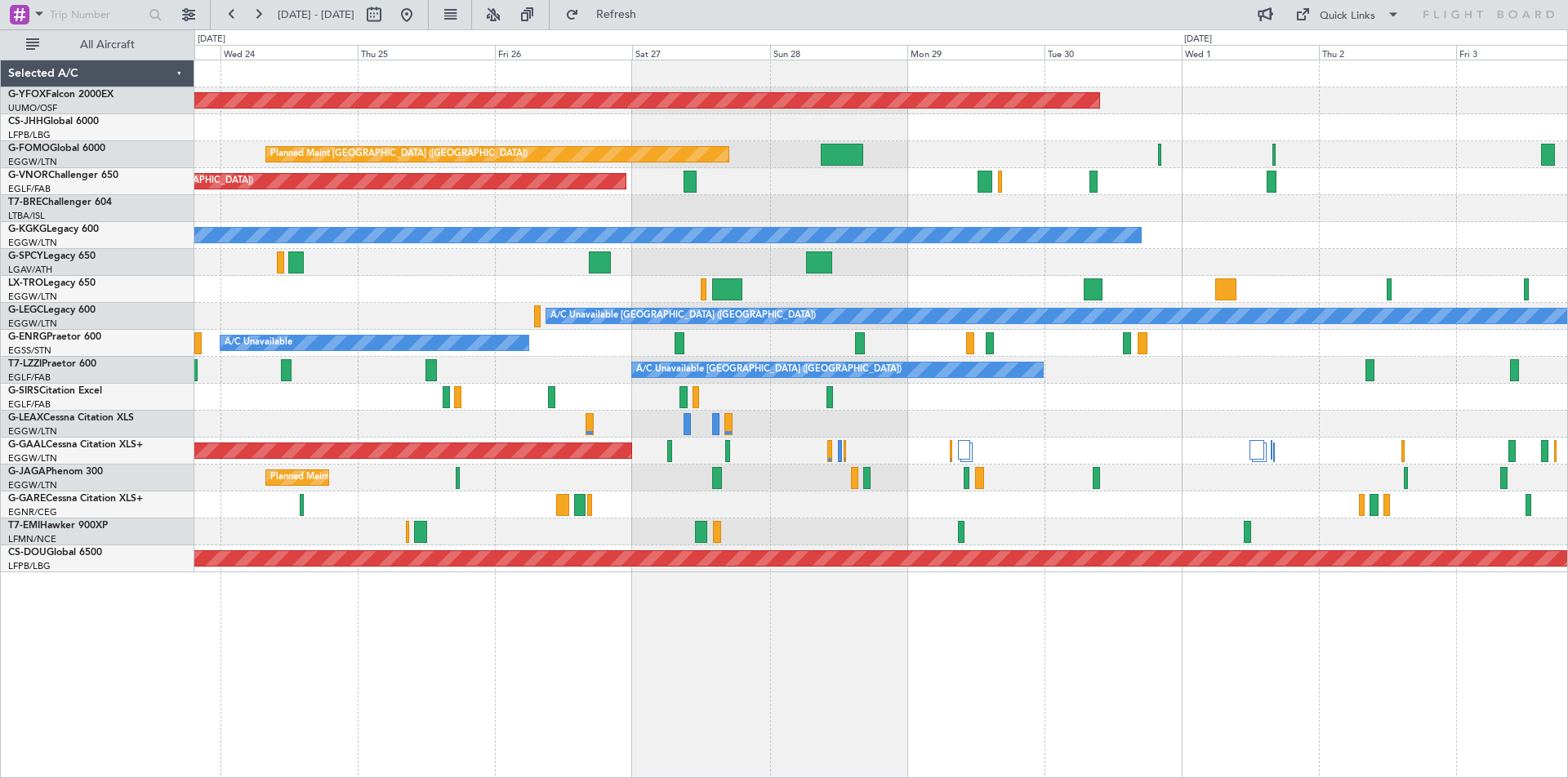
click at [1126, 453] on div "Planned Maint Dusseldorf Owner" at bounding box center [881, 451] width 1372 height 27
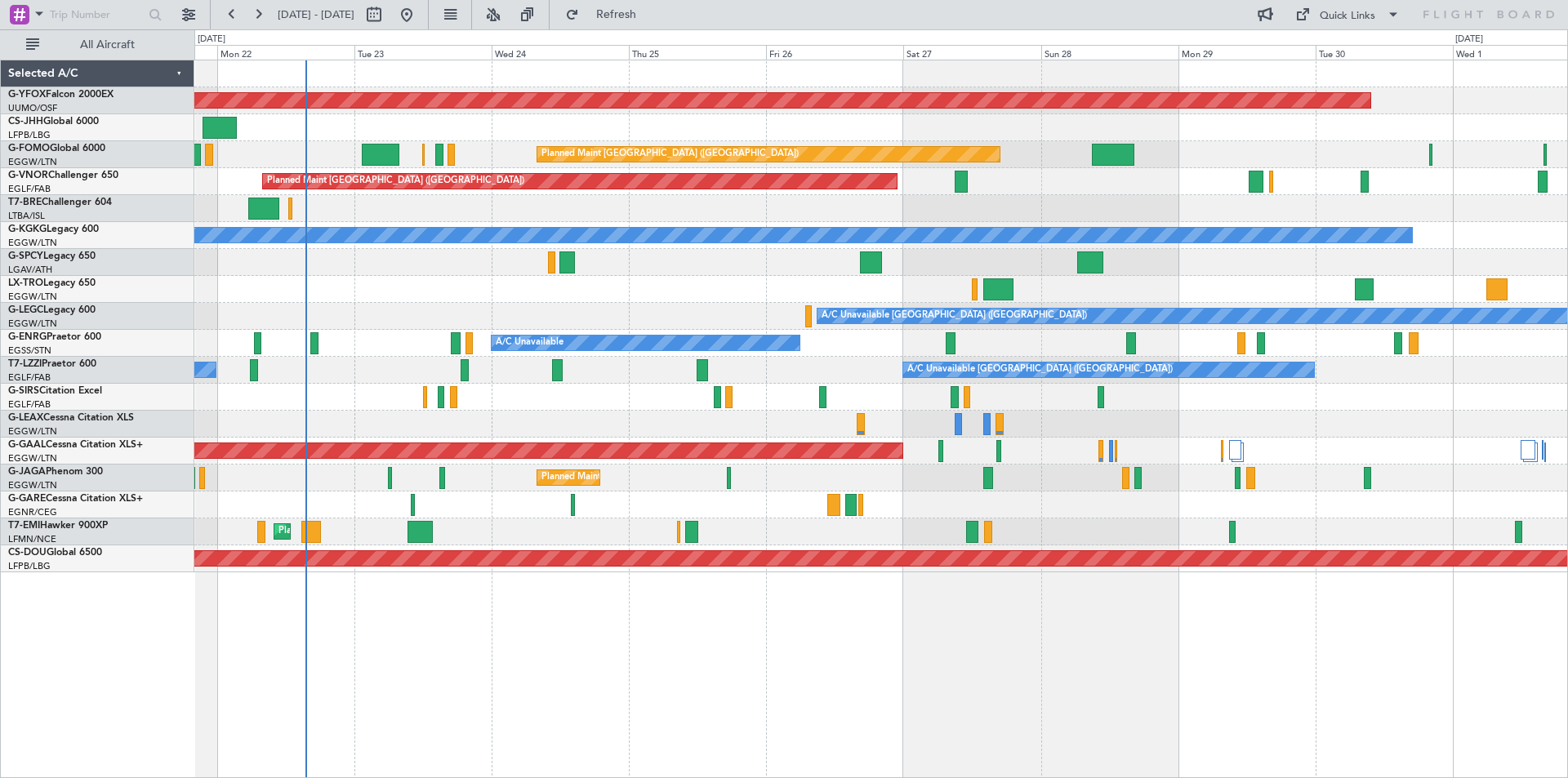
click at [1281, 423] on div "AOG Maint Ostafyevo Owner Planned Maint [GEOGRAPHIC_DATA] ([GEOGRAPHIC_DATA]) P…" at bounding box center [881, 316] width 1372 height 512
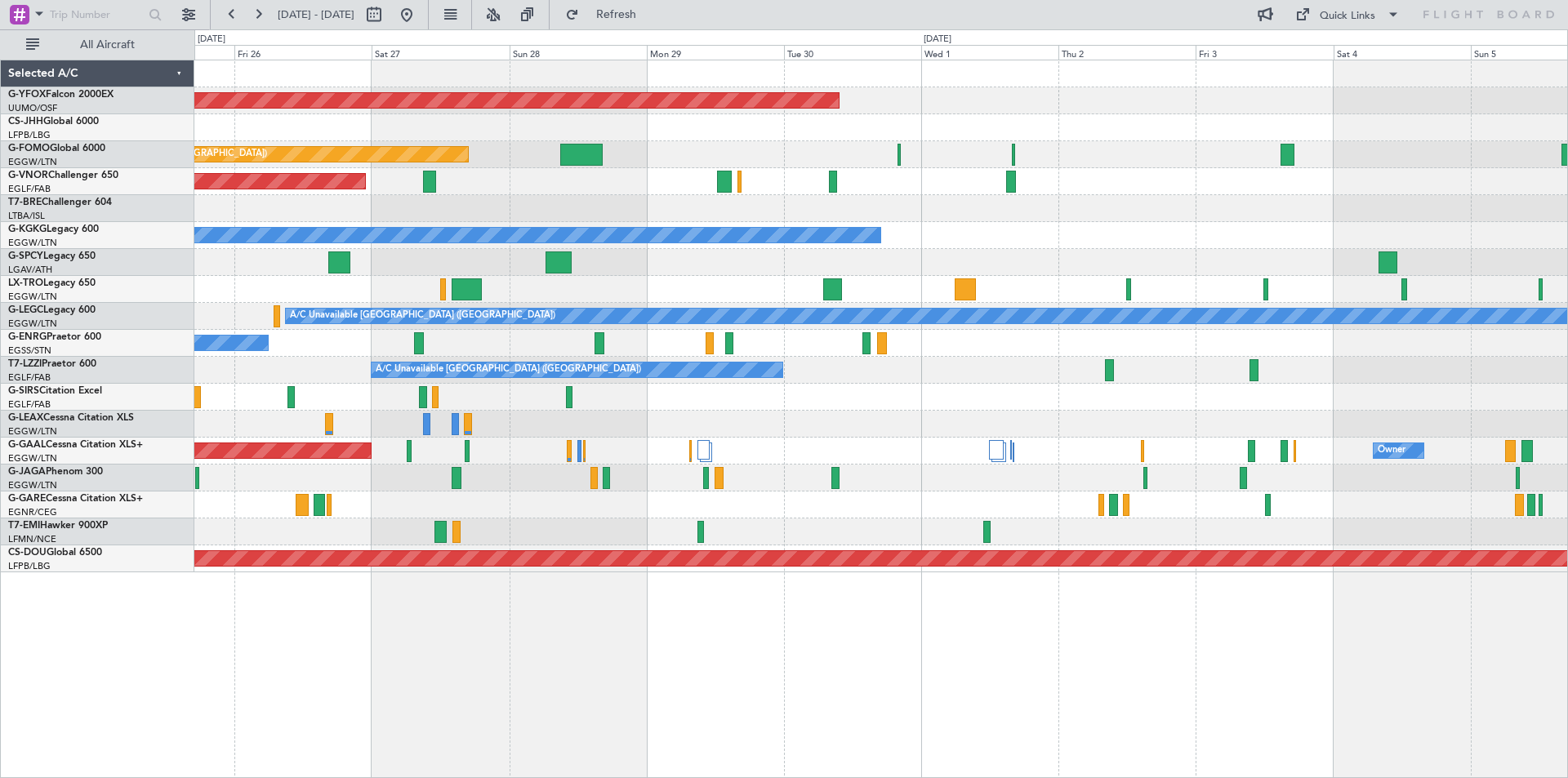
click at [255, 397] on div "AOG Maint Ostafyevo Planned Maint [GEOGRAPHIC_DATA] ([GEOGRAPHIC_DATA]) Planned…" at bounding box center [881, 316] width 1372 height 512
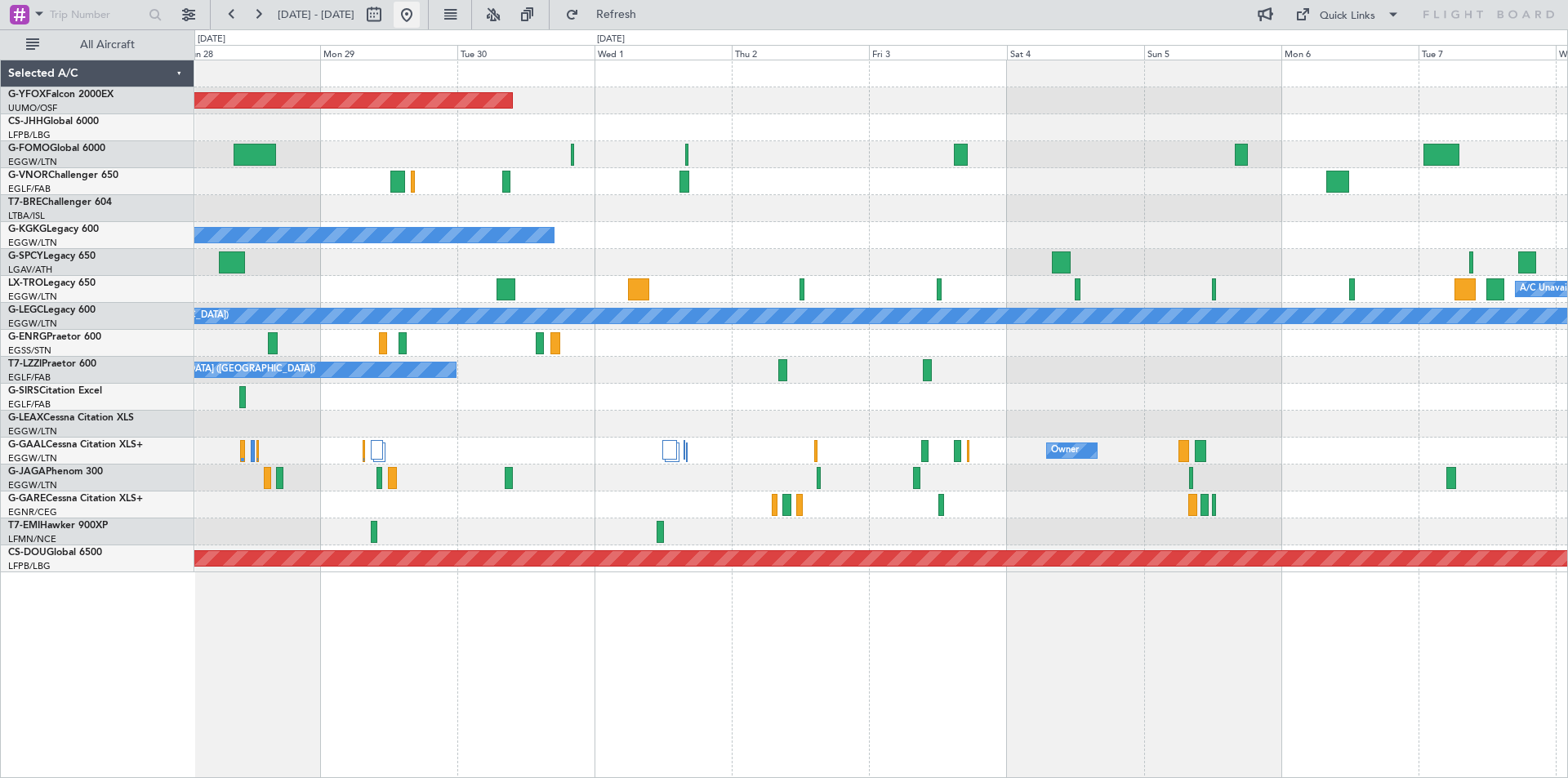
click at [420, 11] on button at bounding box center [406, 14] width 26 height 26
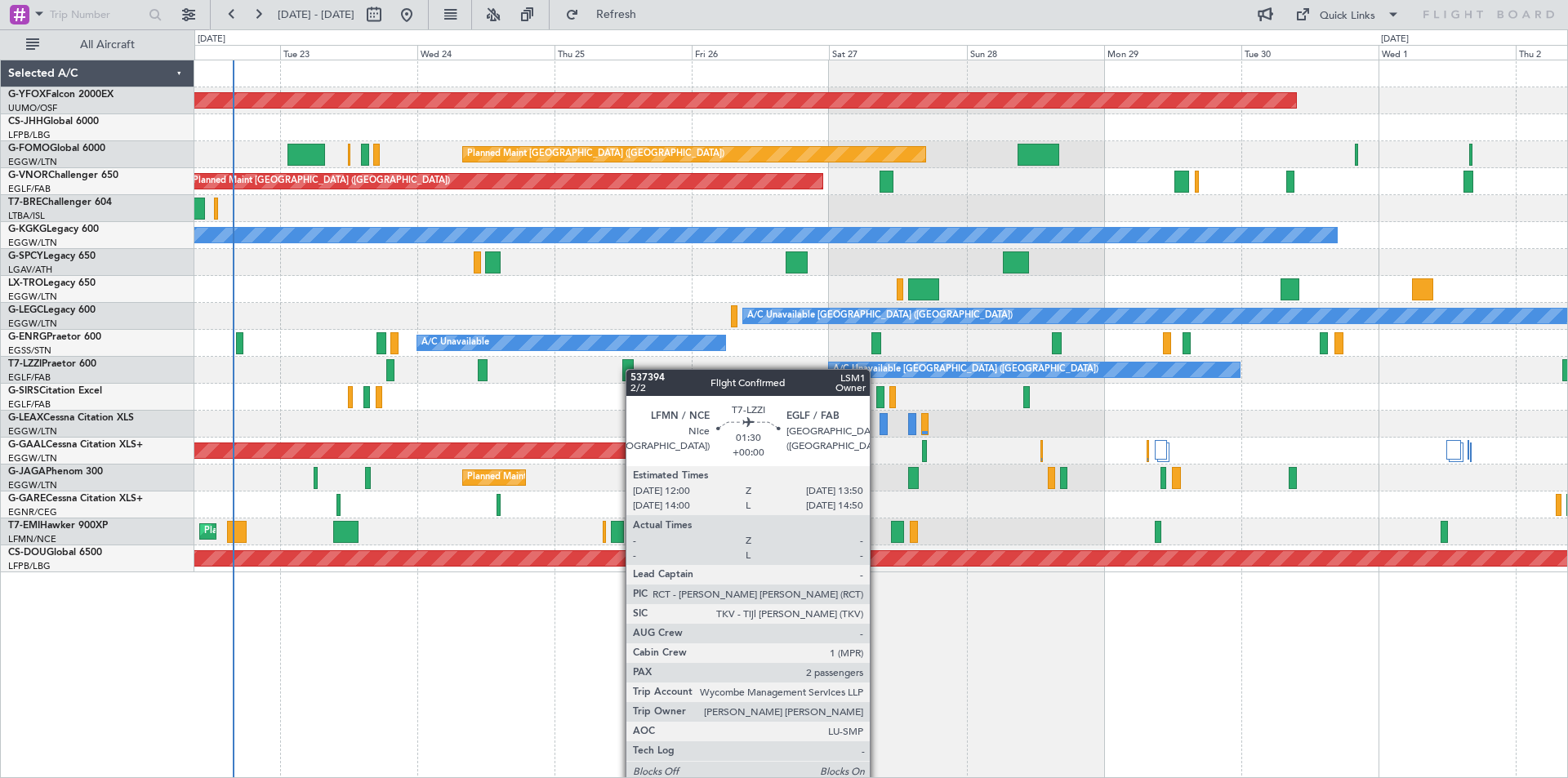
click at [631, 369] on div at bounding box center [627, 370] width 11 height 22
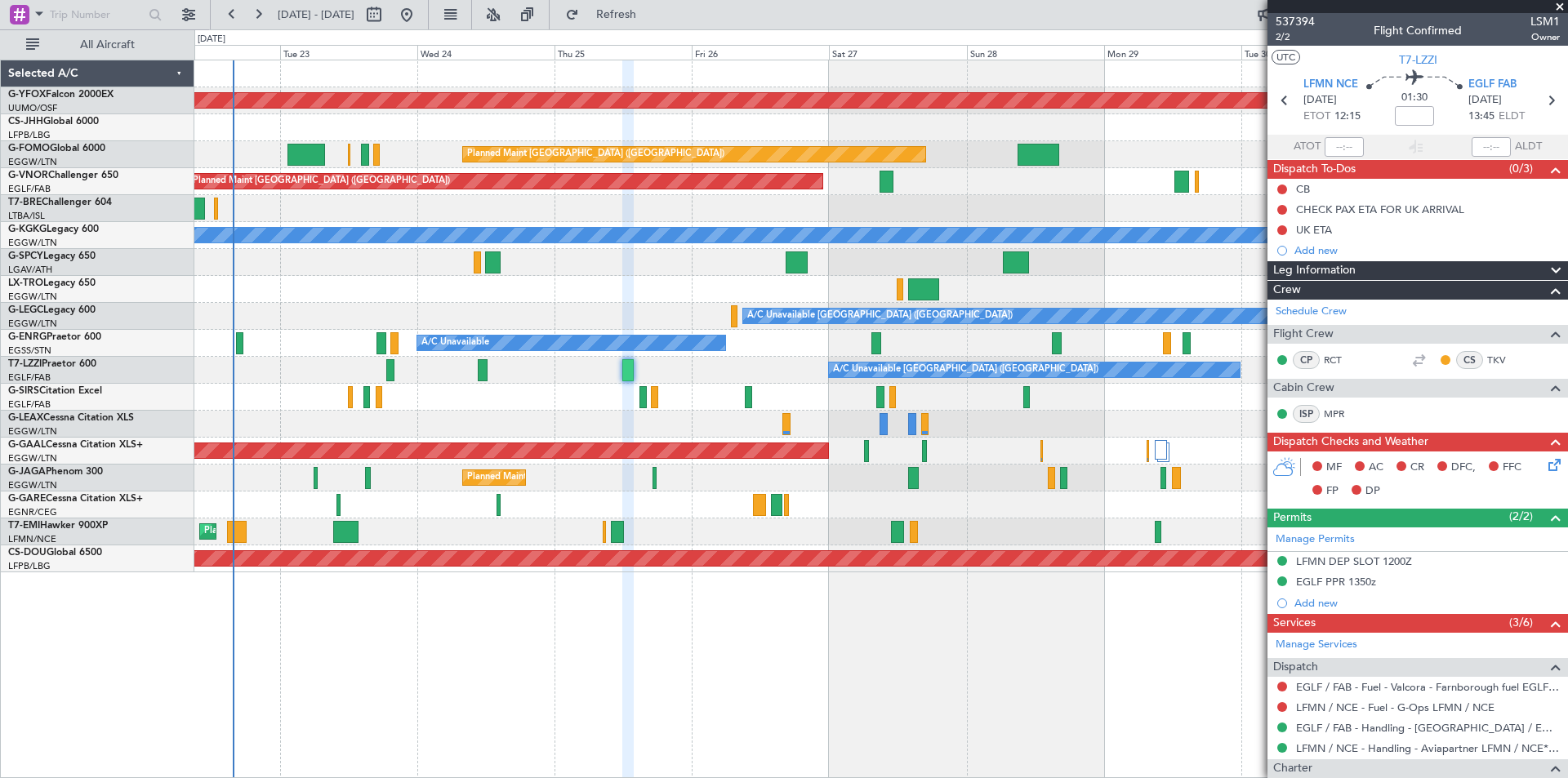
click at [1556, 5] on span at bounding box center [1560, 8] width 16 height 15
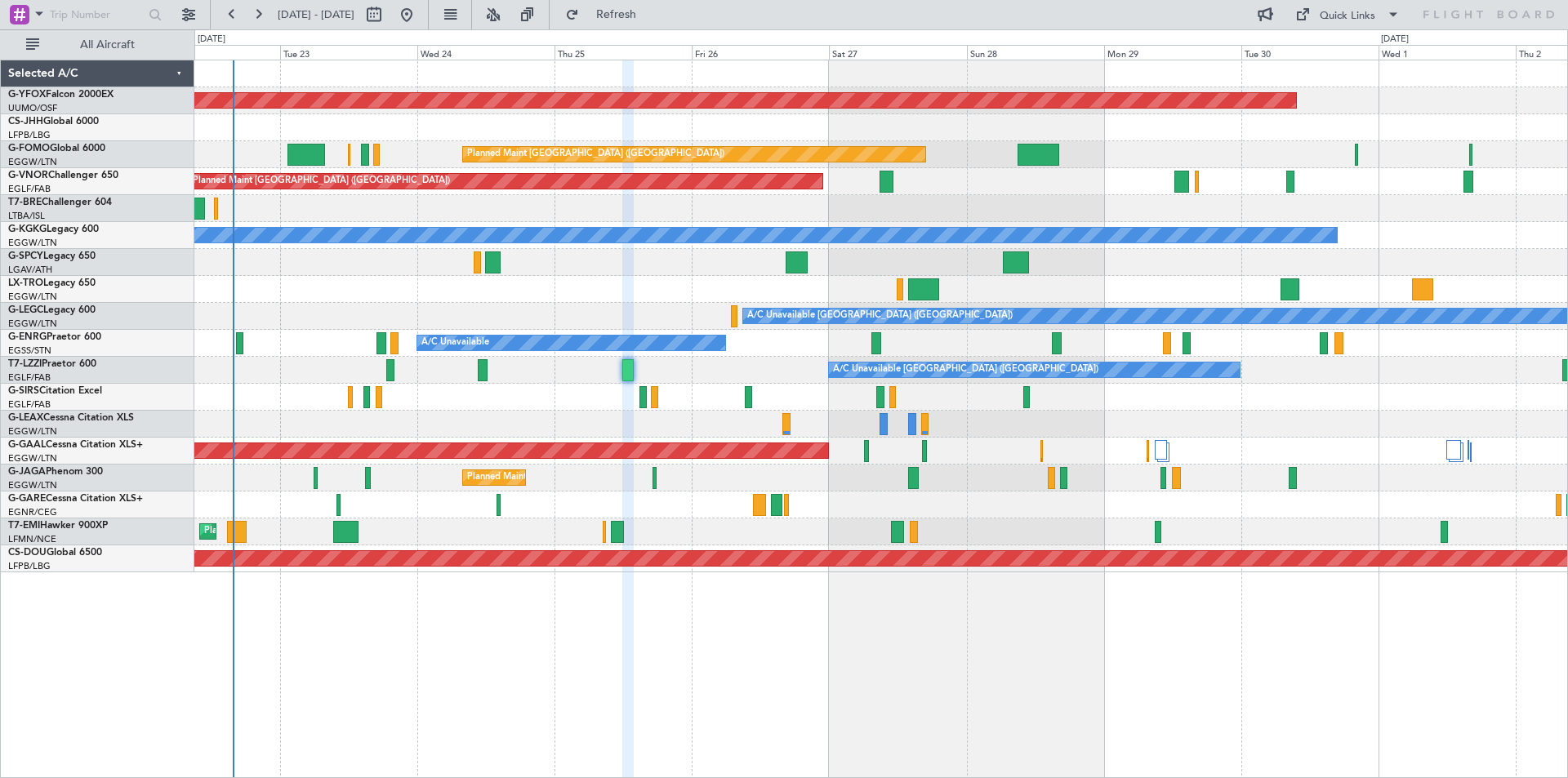
type input "0"
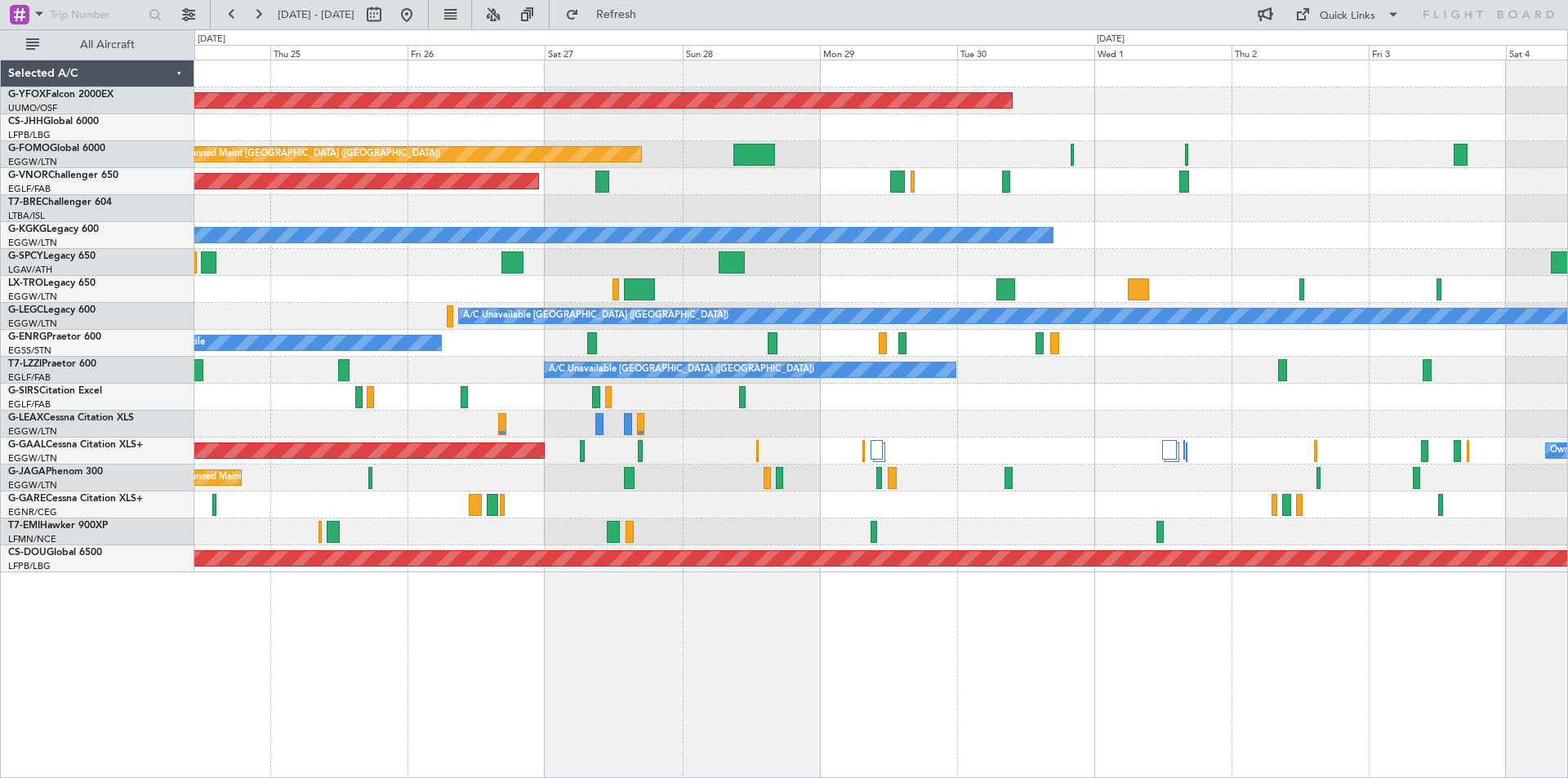
click at [945, 192] on div "Planned Maint [GEOGRAPHIC_DATA] ([GEOGRAPHIC_DATA])" at bounding box center [881, 181] width 1372 height 27
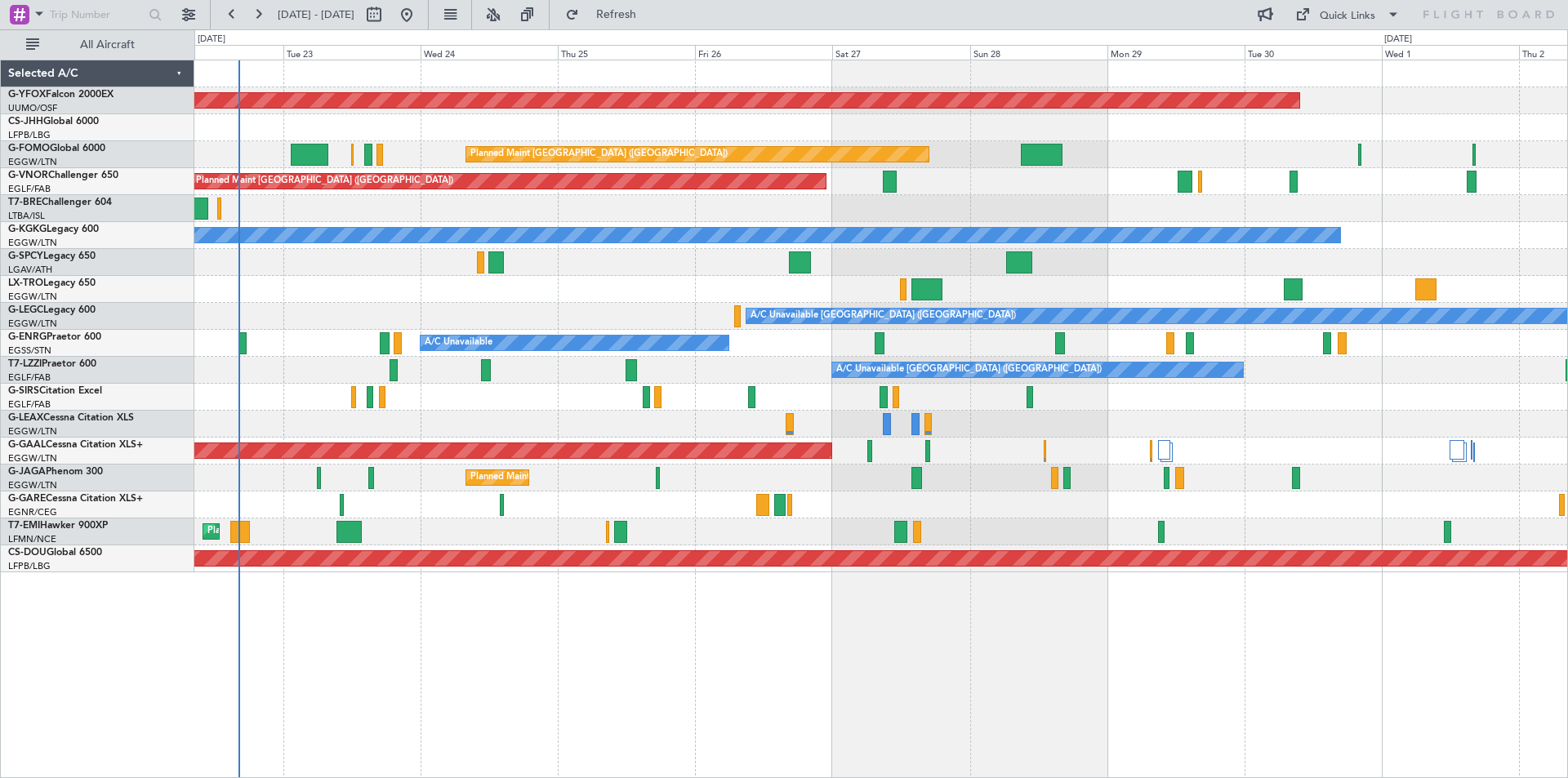
click at [1197, 391] on div at bounding box center [881, 397] width 1372 height 27
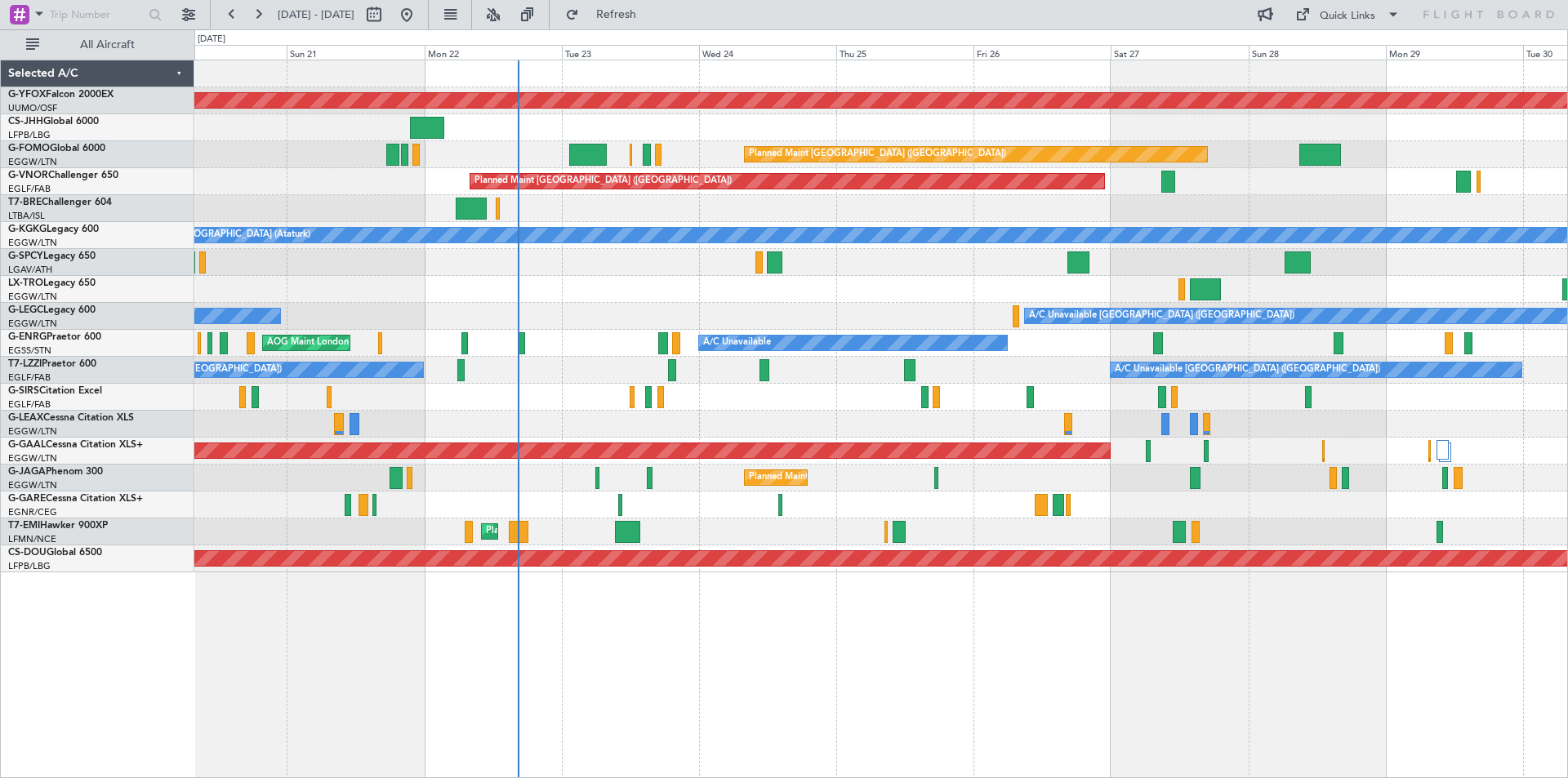
click at [791, 321] on div "A/C Unavailable [GEOGRAPHIC_DATA] ([GEOGRAPHIC_DATA]) A/C Unavailable" at bounding box center [881, 316] width 1372 height 27
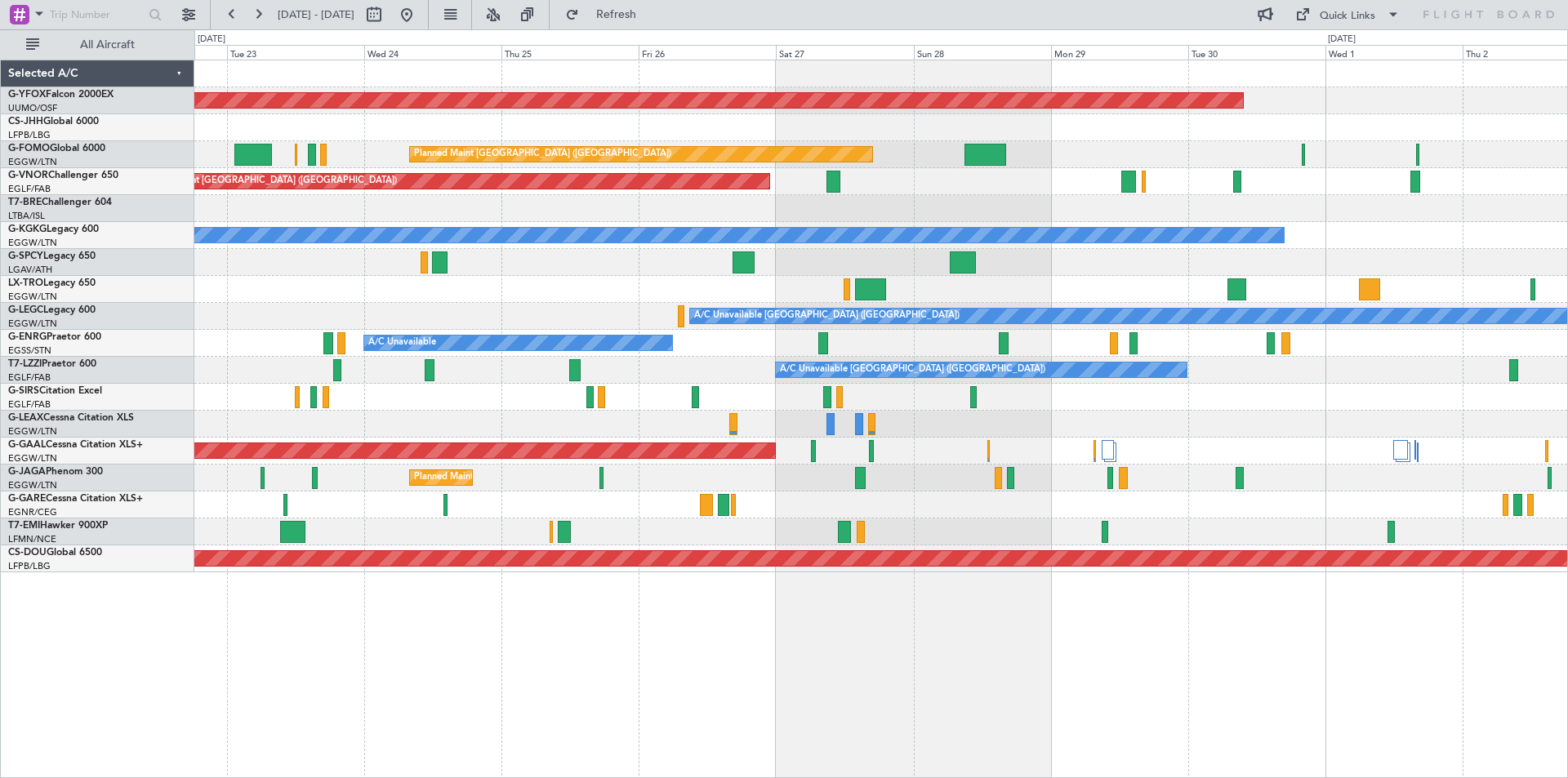
click at [0, 238] on html "[DATE] - [DATE] Refresh Quick Links All Aircraft AOG Maint Ostafyevo Planned Ma…" at bounding box center [784, 389] width 1568 height 778
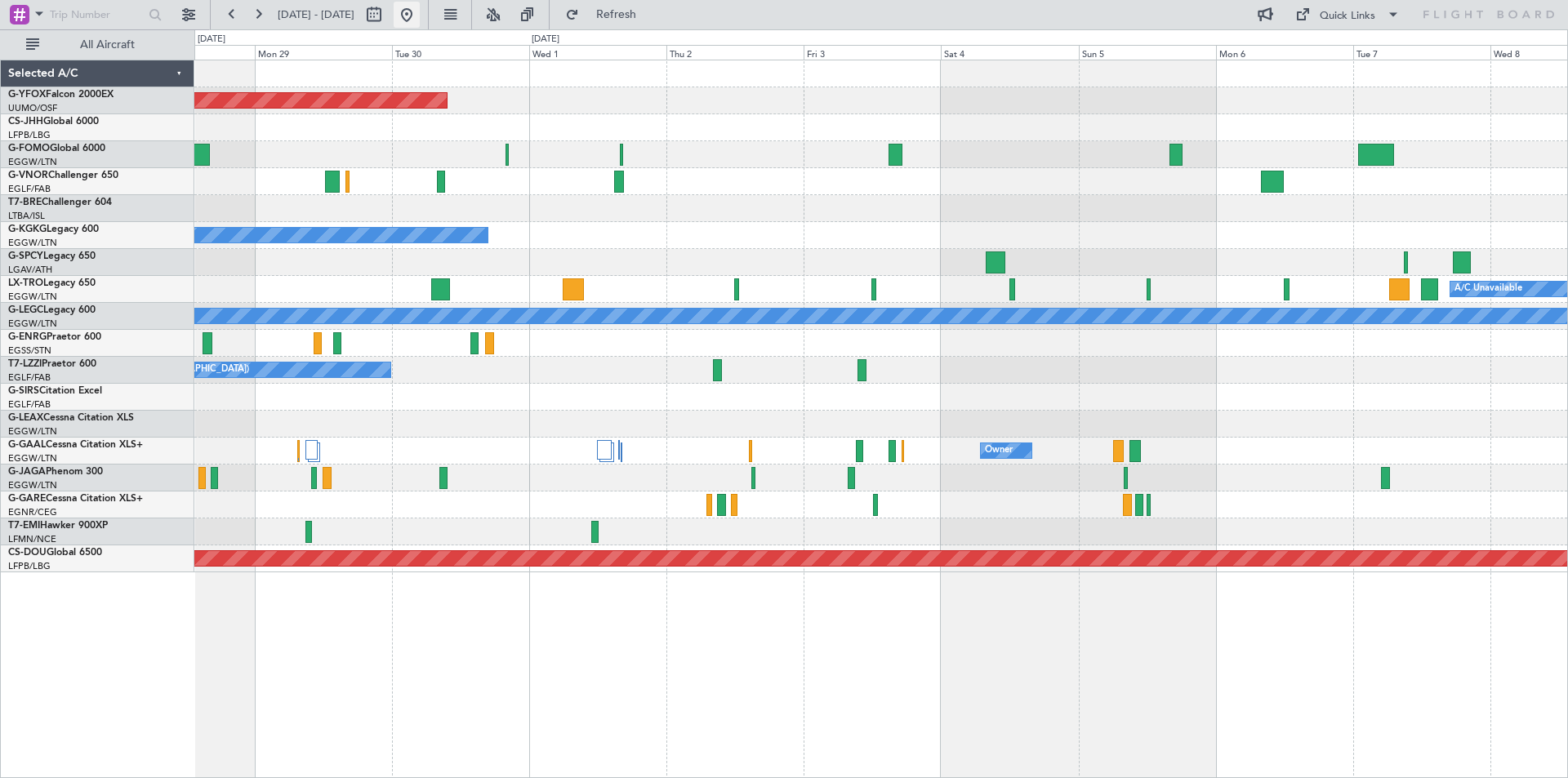
click at [420, 13] on button at bounding box center [406, 14] width 26 height 26
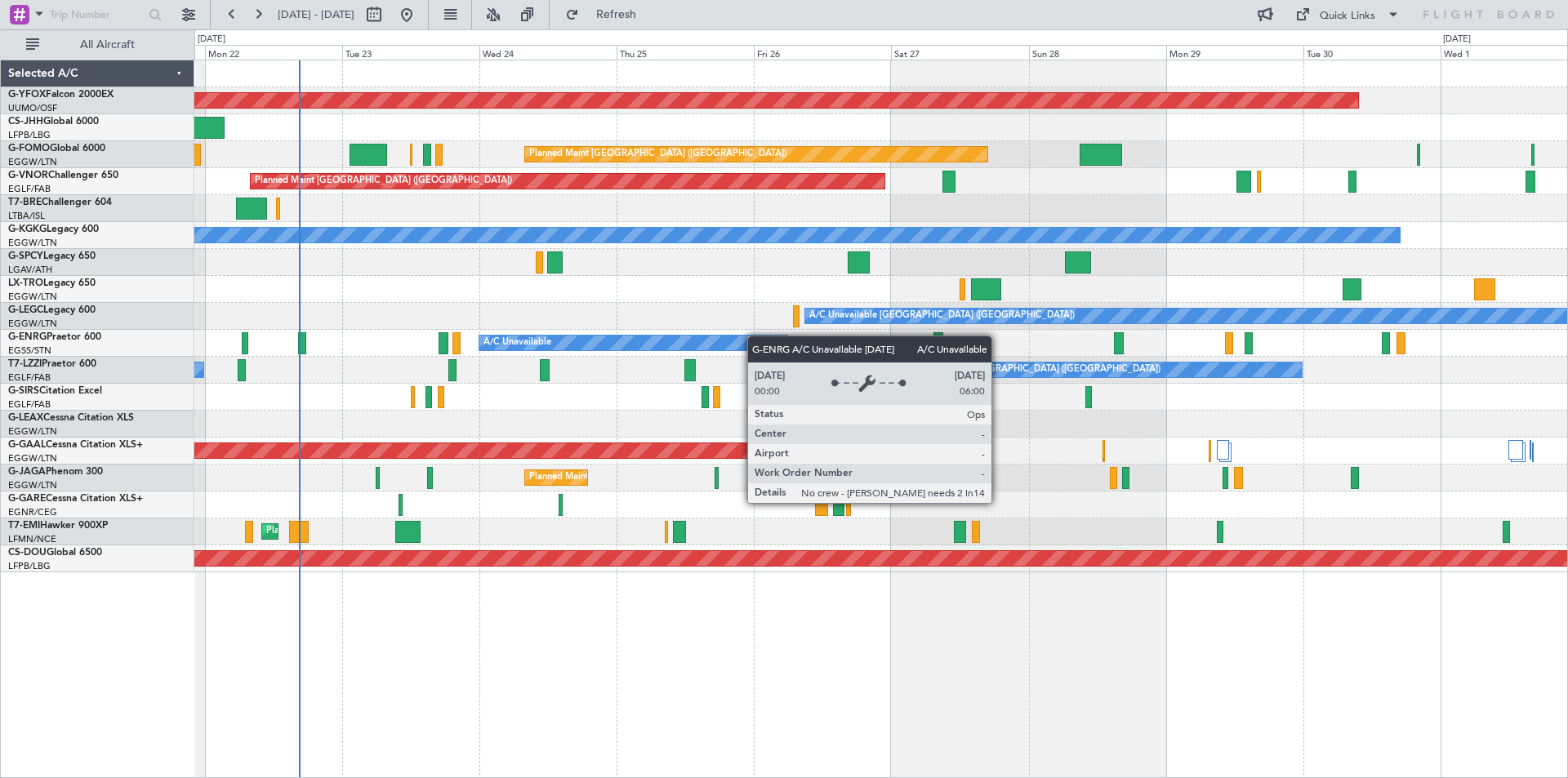
click at [394, 340] on div "AOG Maint Ostafyevo Owner Planned Maint London (Luton) Planned Maint London (Fa…" at bounding box center [881, 316] width 1372 height 512
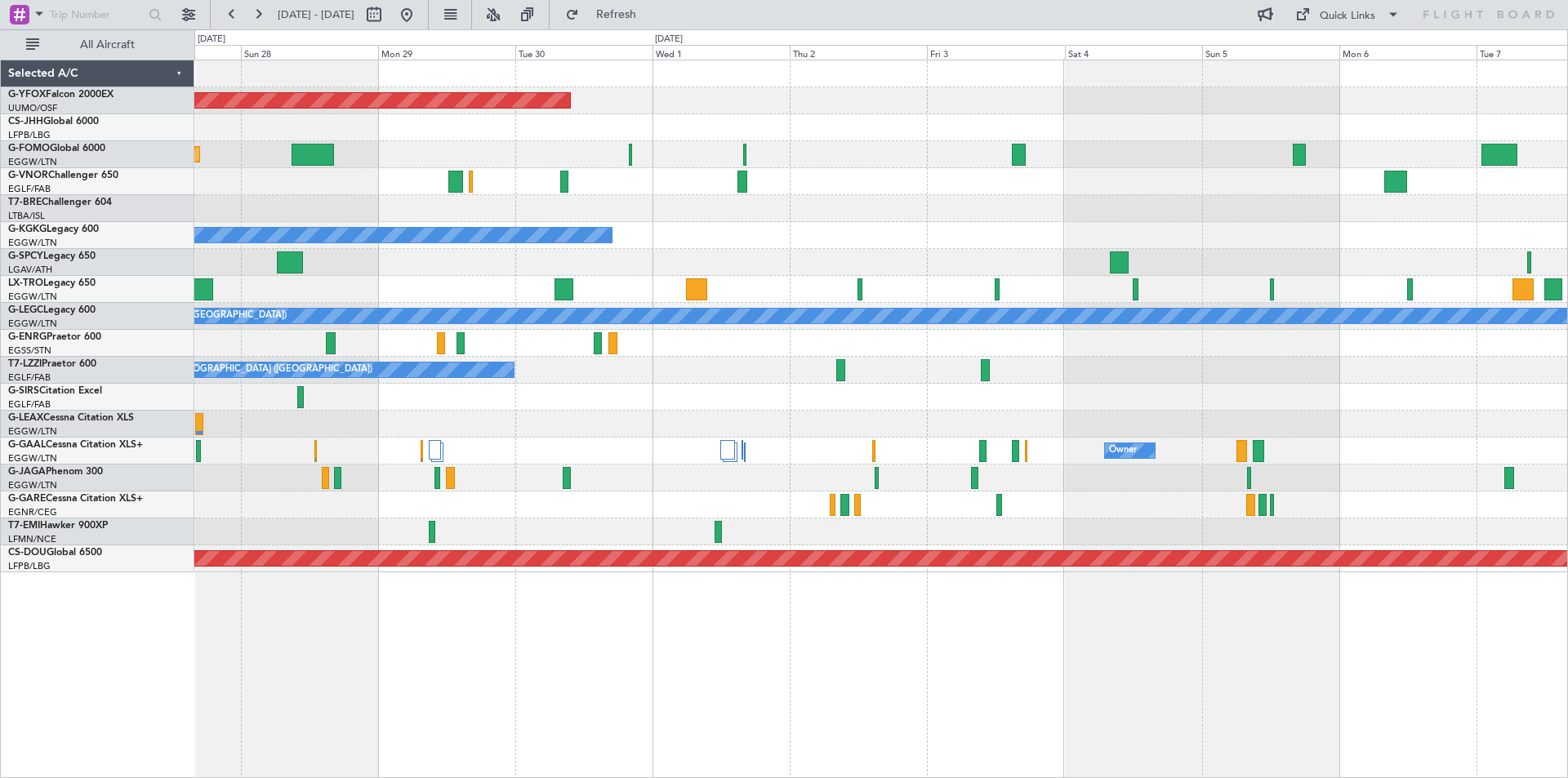
click at [769, 226] on div "AOG Maint Ostafyevo Planned Maint London (Luton) Planned Maint London (Farnboro…" at bounding box center [881, 316] width 1372 height 512
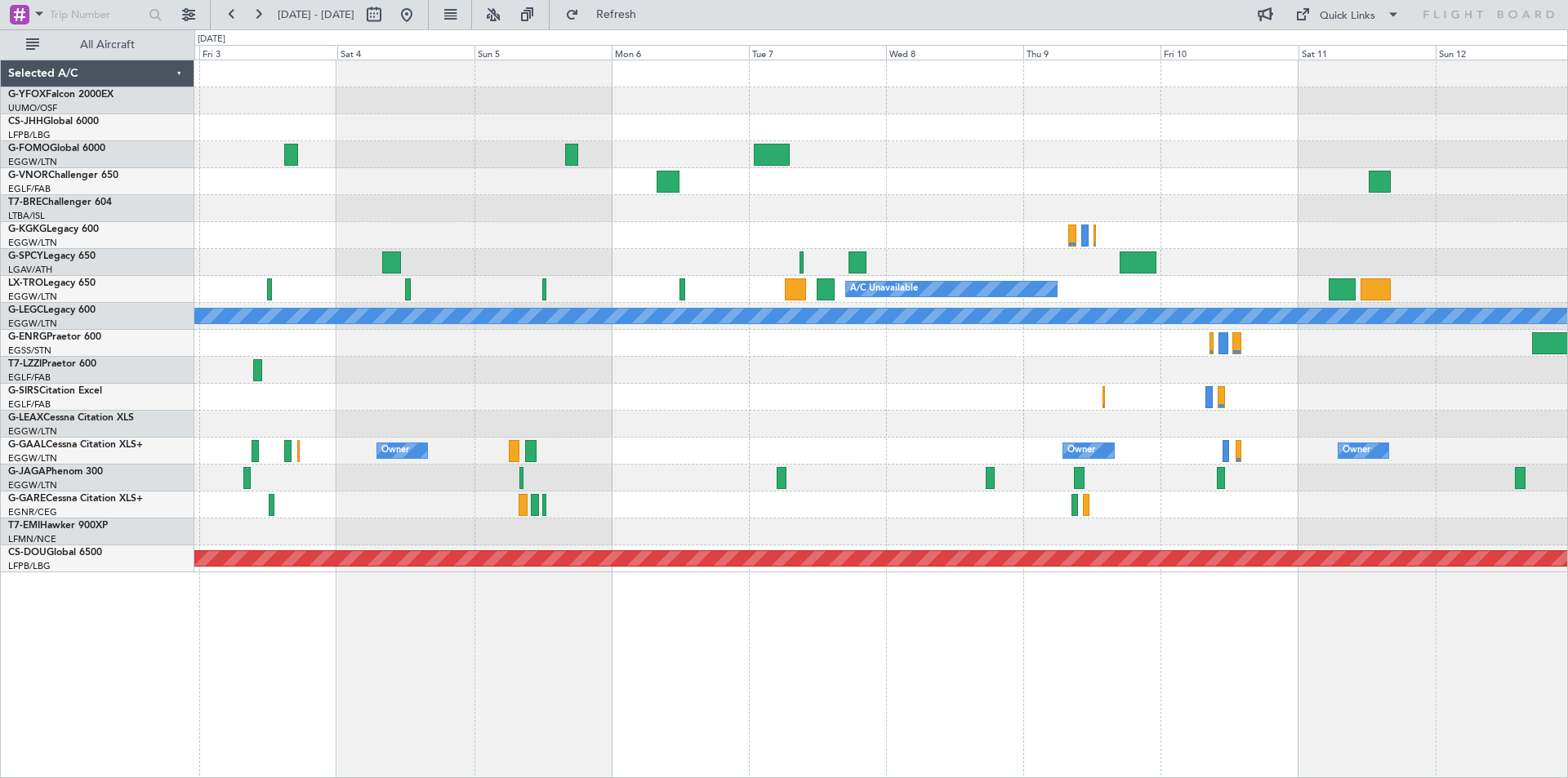
click at [590, 230] on div "A/C Unavailable Istanbul (Ataturk) A/C Unavailable Planned Maint Riga (Riga Int…" at bounding box center [881, 316] width 1372 height 512
click at [651, 15] on span "Refresh" at bounding box center [617, 15] width 69 height 12
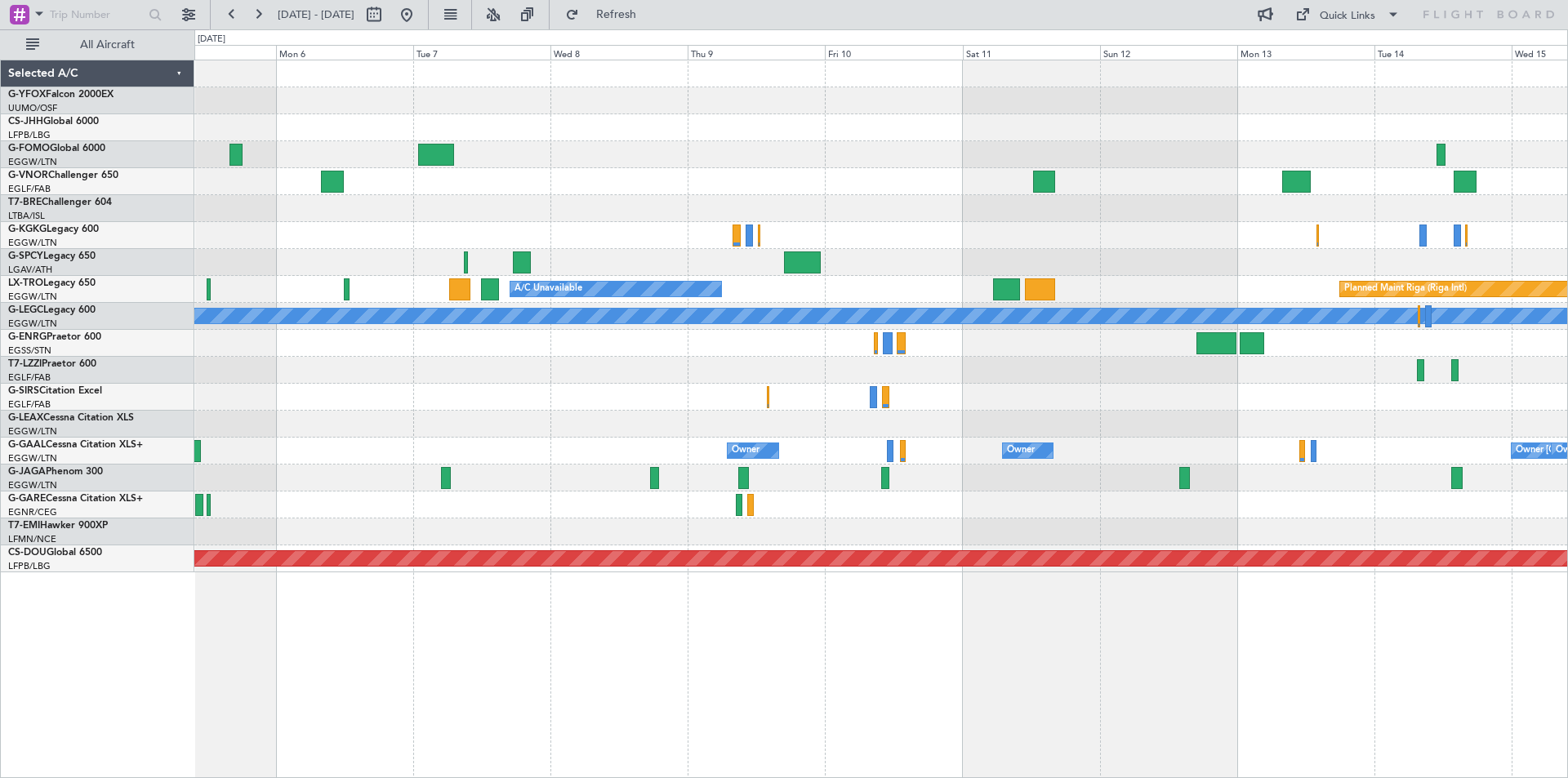
click at [839, 184] on div "A/C Unavailable Planned Maint Riga (Riga Intl) A/C Unavailable London (Luton) O…" at bounding box center [881, 316] width 1372 height 512
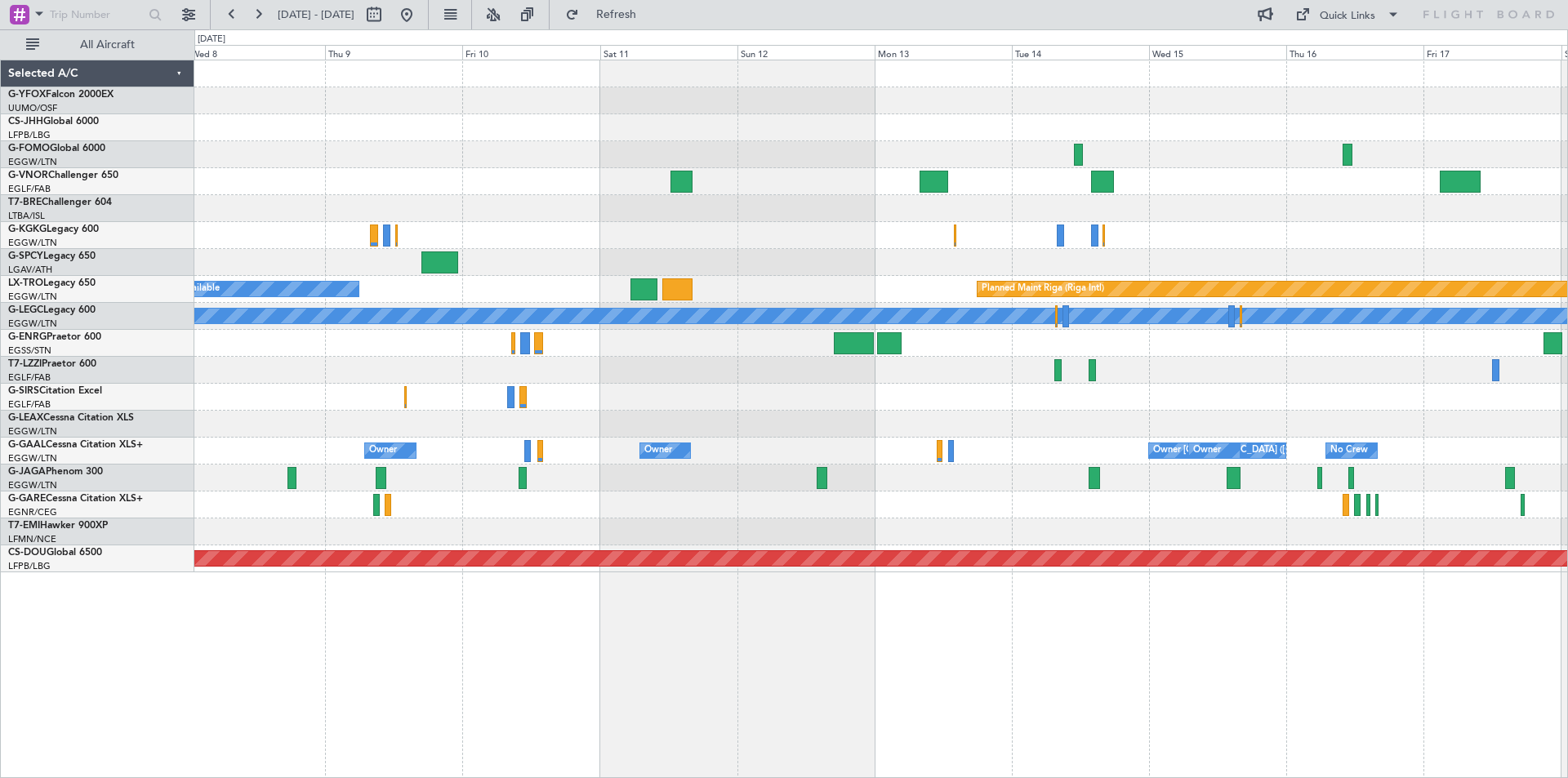
click at [955, 191] on div at bounding box center [881, 181] width 1372 height 27
